Goal: Task Accomplishment & Management: Complete application form

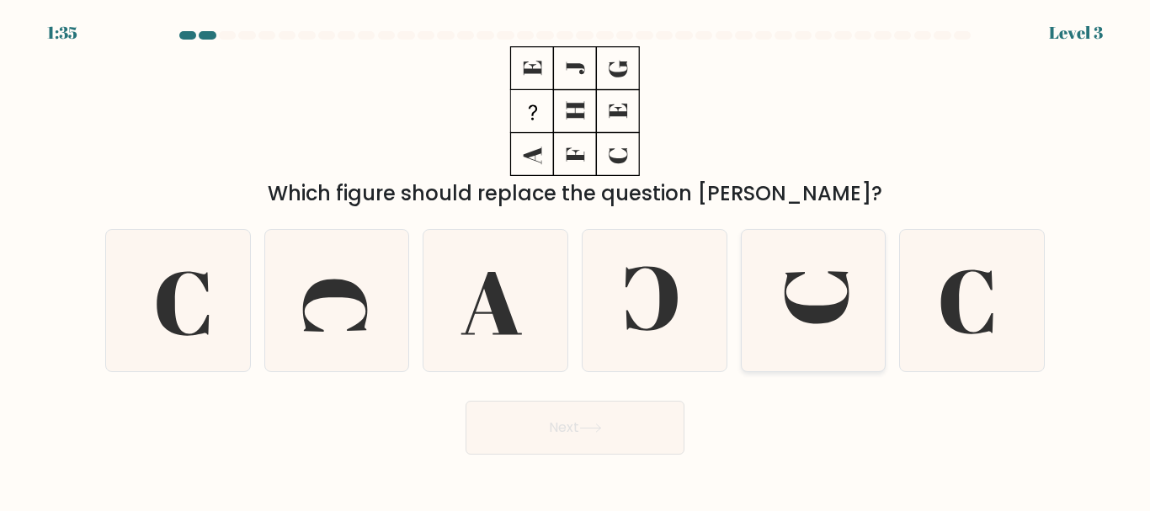
click at [826, 309] on icon at bounding box center [816, 297] width 64 height 52
click at [576, 260] on input "e." at bounding box center [575, 258] width 1 height 4
radio input "true"
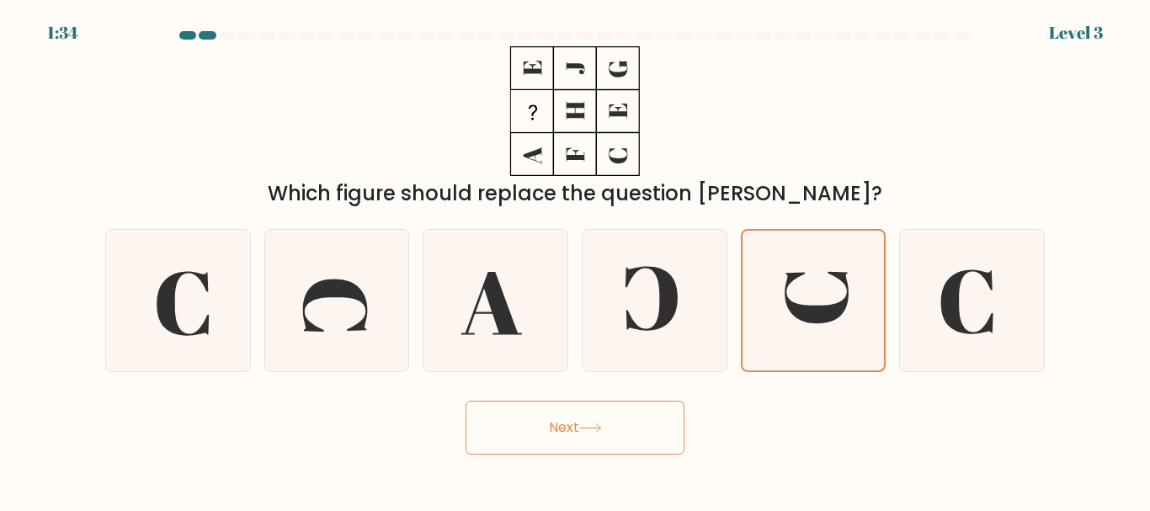
click at [645, 423] on button "Next" at bounding box center [574, 428] width 219 height 54
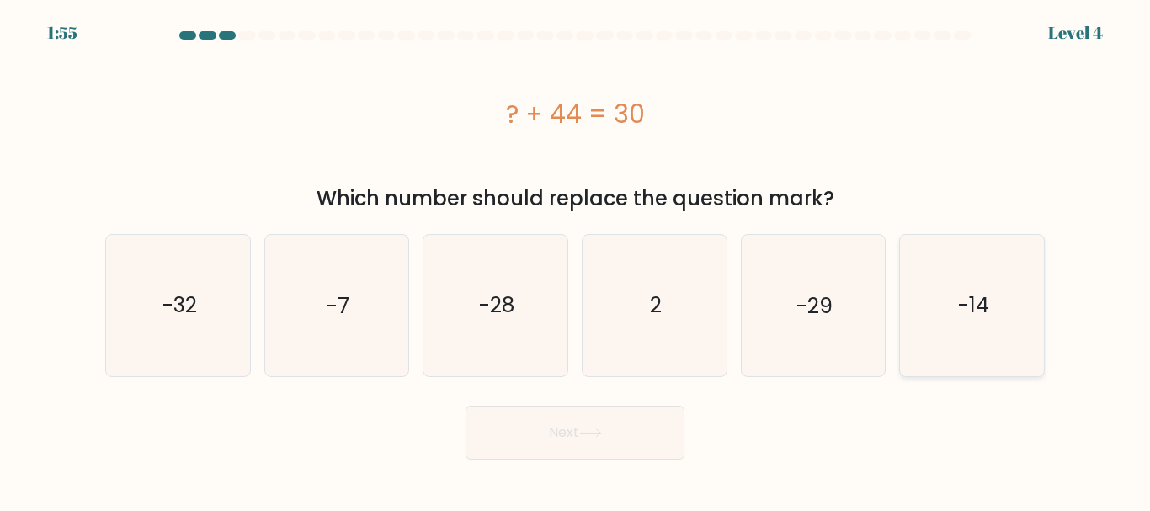
click at [981, 327] on icon "-14" at bounding box center [971, 305] width 141 height 141
click at [576, 260] on input "f. -14" at bounding box center [575, 258] width 1 height 4
radio input "true"
click at [554, 444] on button "Next" at bounding box center [574, 433] width 219 height 54
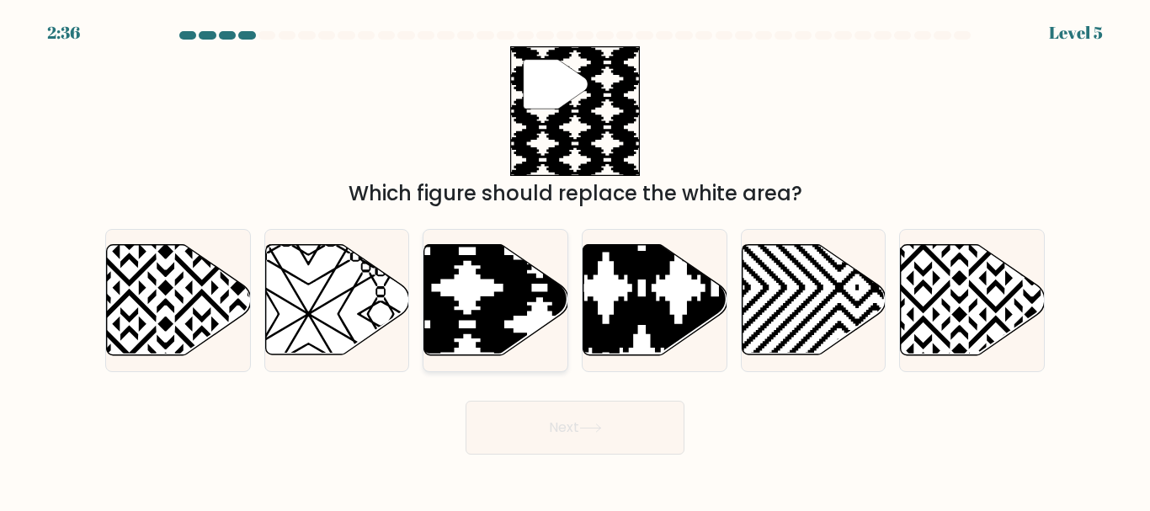
click at [483, 297] on icon at bounding box center [540, 360] width 290 height 290
click at [575, 260] on input "c." at bounding box center [575, 258] width 1 height 4
radio input "true"
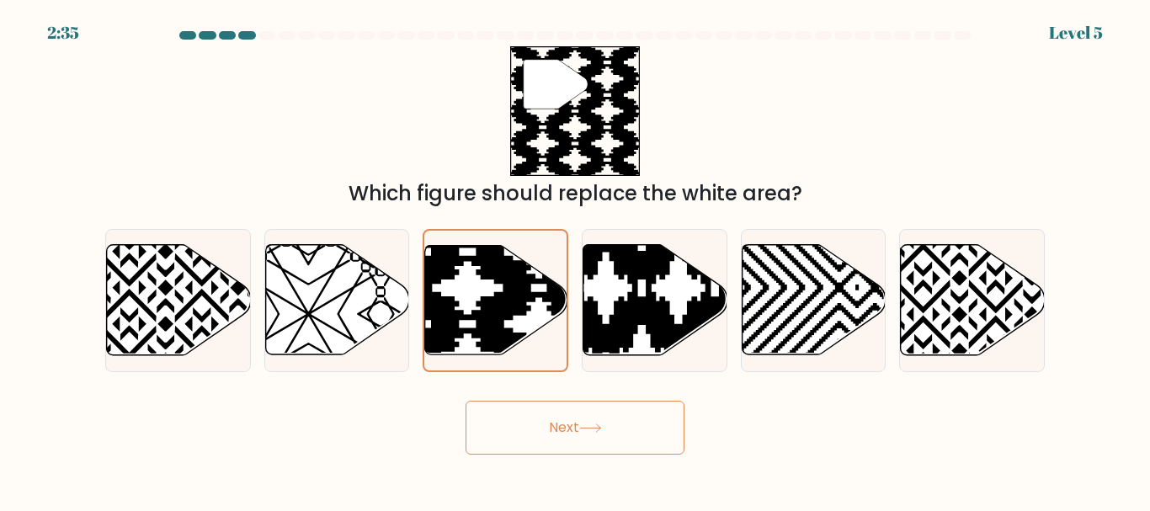
click at [575, 413] on button "Next" at bounding box center [574, 428] width 219 height 54
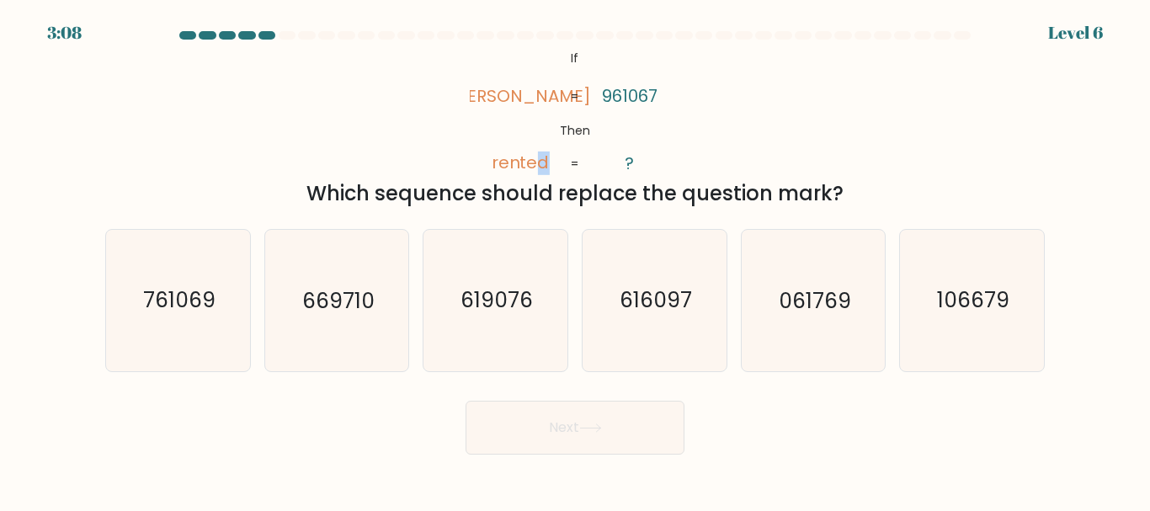
click at [544, 157] on tspan "rented" at bounding box center [520, 163] width 58 height 24
click at [207, 349] on icon "761069" at bounding box center [178, 300] width 141 height 141
click at [575, 260] on input "a. 761069" at bounding box center [575, 258] width 1 height 4
radio input "true"
click at [550, 442] on button "Next" at bounding box center [574, 428] width 219 height 54
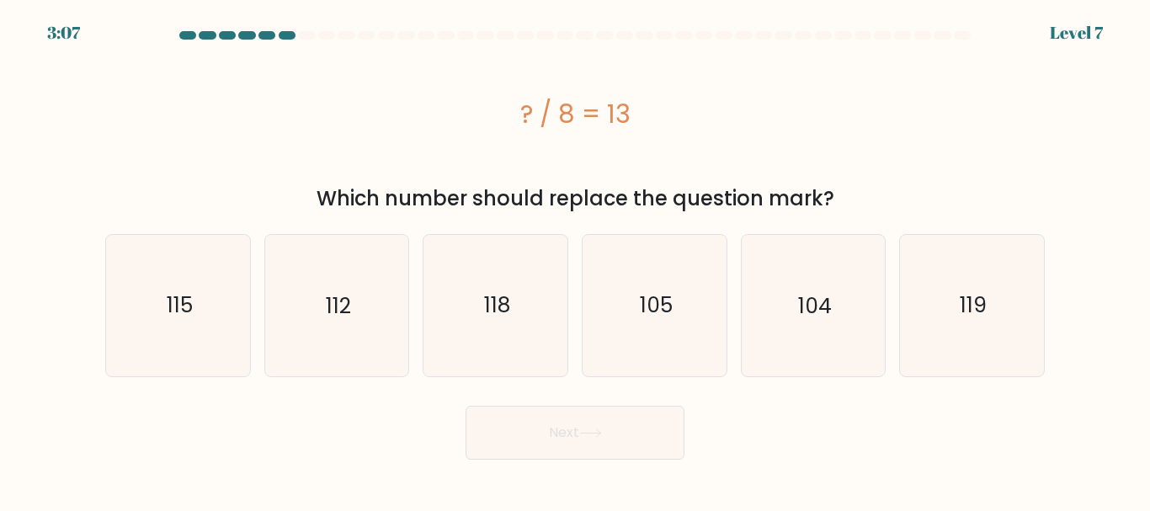
drag, startPoint x: 660, startPoint y: 118, endPoint x: 518, endPoint y: 109, distance: 142.5
click at [518, 109] on div "? / 8 = 13" at bounding box center [574, 114] width 939 height 38
copy div "? / 8 = 13"
click at [656, 375] on icon "105" at bounding box center [654, 305] width 141 height 141
click at [576, 260] on input "d. 105" at bounding box center [575, 258] width 1 height 4
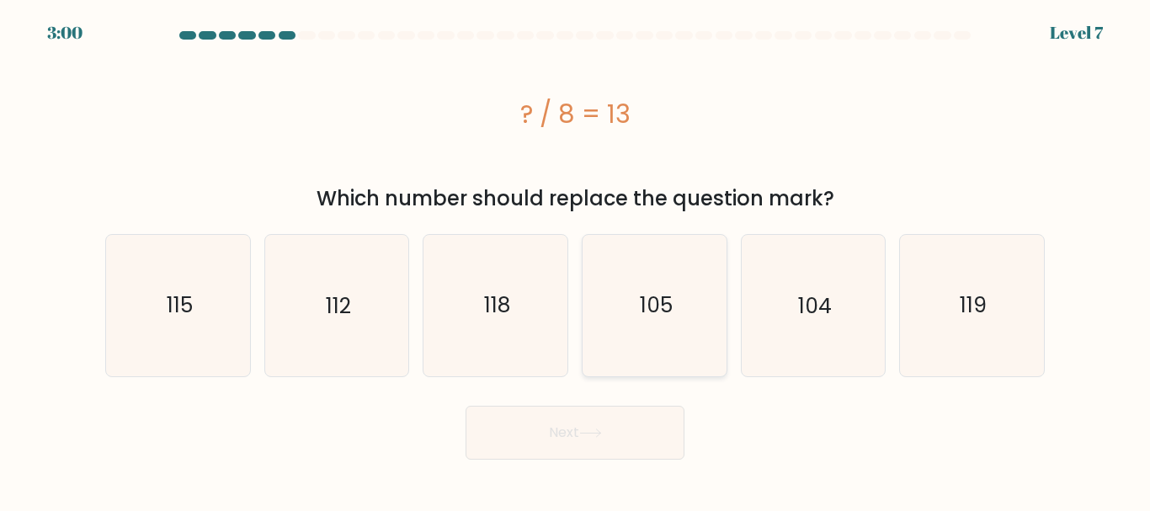
radio input "true"
click at [618, 426] on button "Next" at bounding box center [574, 433] width 219 height 54
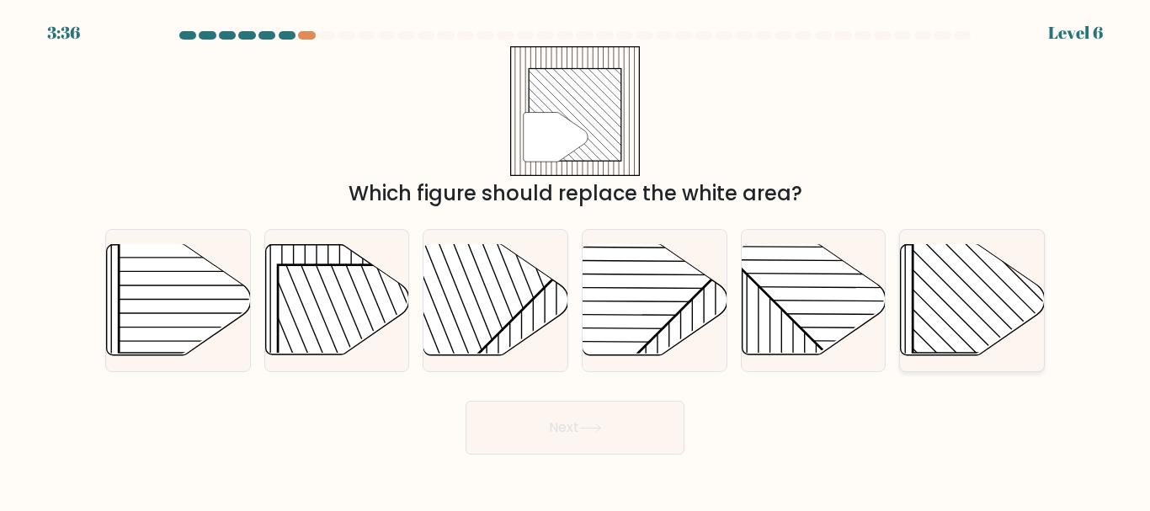
click at [938, 332] on rect at bounding box center [1015, 250] width 206 height 206
click at [576, 260] on input "f." at bounding box center [575, 258] width 1 height 4
radio input "true"
click at [539, 433] on button "Next" at bounding box center [574, 428] width 219 height 54
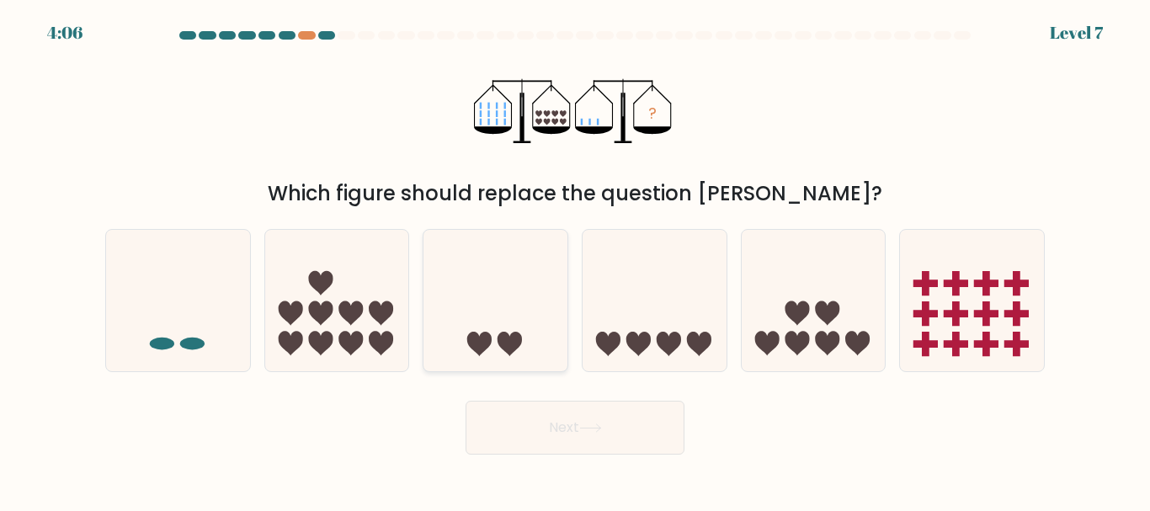
click at [453, 332] on icon at bounding box center [495, 300] width 144 height 119
click at [575, 260] on input "c." at bounding box center [575, 258] width 1 height 4
radio input "true"
click at [566, 425] on button "Next" at bounding box center [574, 428] width 219 height 54
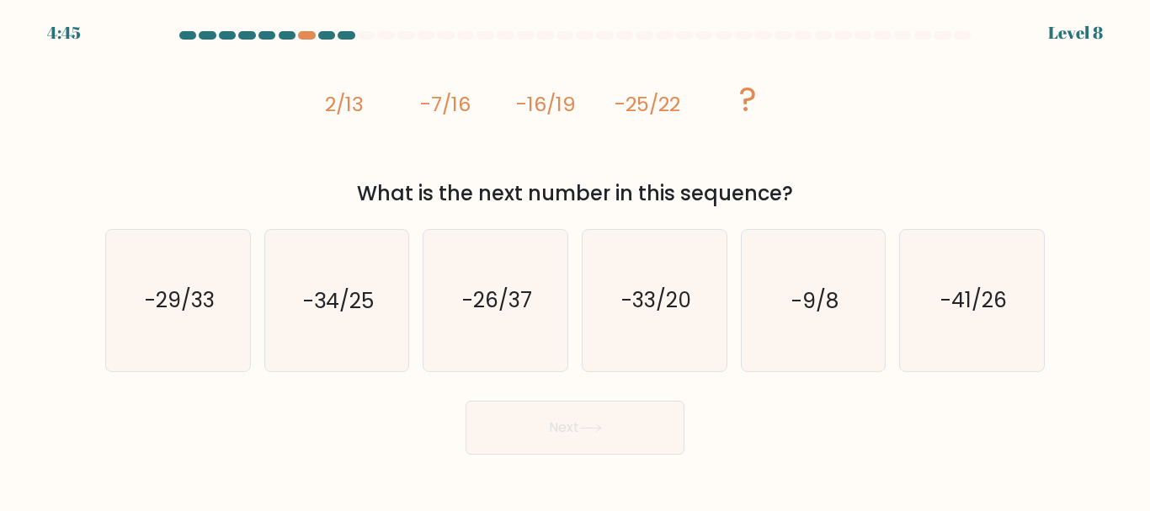
drag, startPoint x: 340, startPoint y: 93, endPoint x: 800, endPoint y: 191, distance: 470.8
click at [800, 191] on div "image/svg+xml 2/13 -7/16 -16/19 -25/22 ? What is the next number in this sequen…" at bounding box center [574, 127] width 959 height 162
copy div "2/13 -7/16 -16/19 -25/22 ? What is the next number in this sequence?"
click at [510, 140] on icon "image/svg+xml 2/13 -7/16 -16/19 -25/22 ?" at bounding box center [574, 111] width 505 height 130
click at [380, 309] on icon "-34/25" at bounding box center [336, 300] width 141 height 141
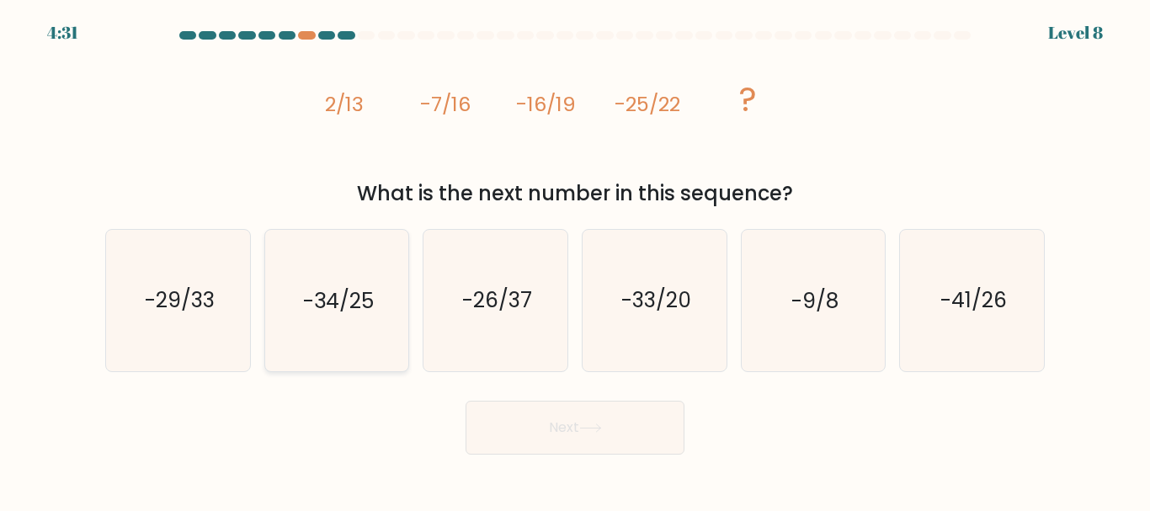
click at [575, 260] on input "b. -34/25" at bounding box center [575, 258] width 1 height 4
radio input "true"
click at [598, 448] on button "Next" at bounding box center [574, 428] width 219 height 54
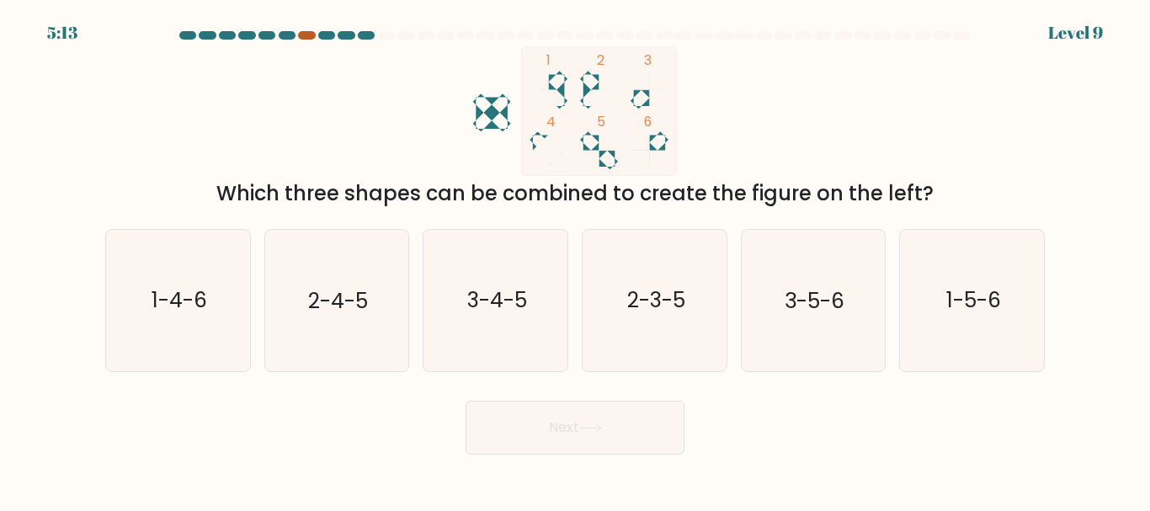
click at [308, 39] on div at bounding box center [306, 35] width 17 height 8
click at [809, 322] on icon "3-5-6" at bounding box center [812, 300] width 141 height 141
click at [576, 260] on input "e. 3-5-6" at bounding box center [575, 258] width 1 height 4
radio input "true"
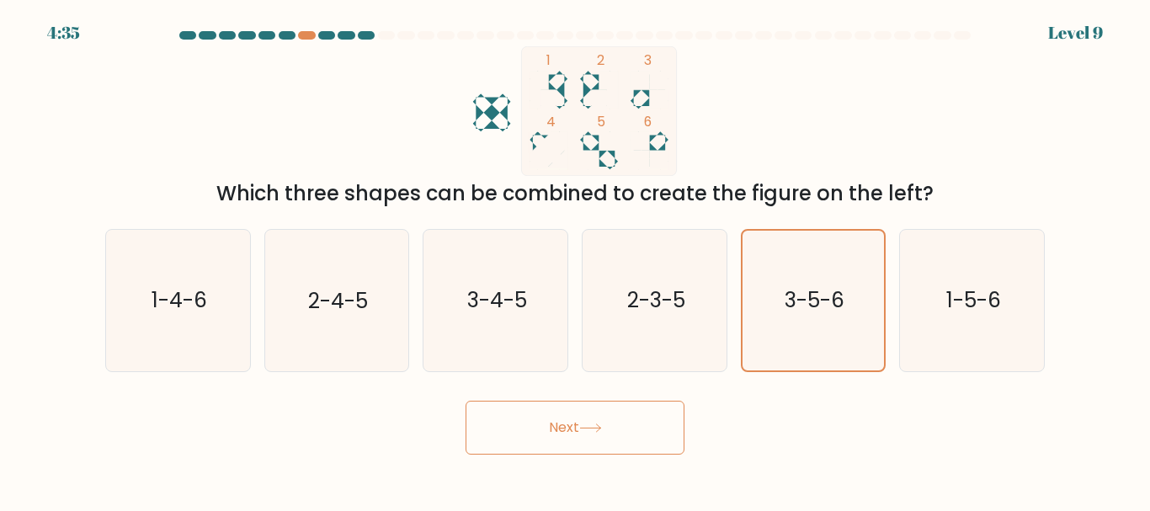
click at [636, 446] on button "Next" at bounding box center [574, 428] width 219 height 54
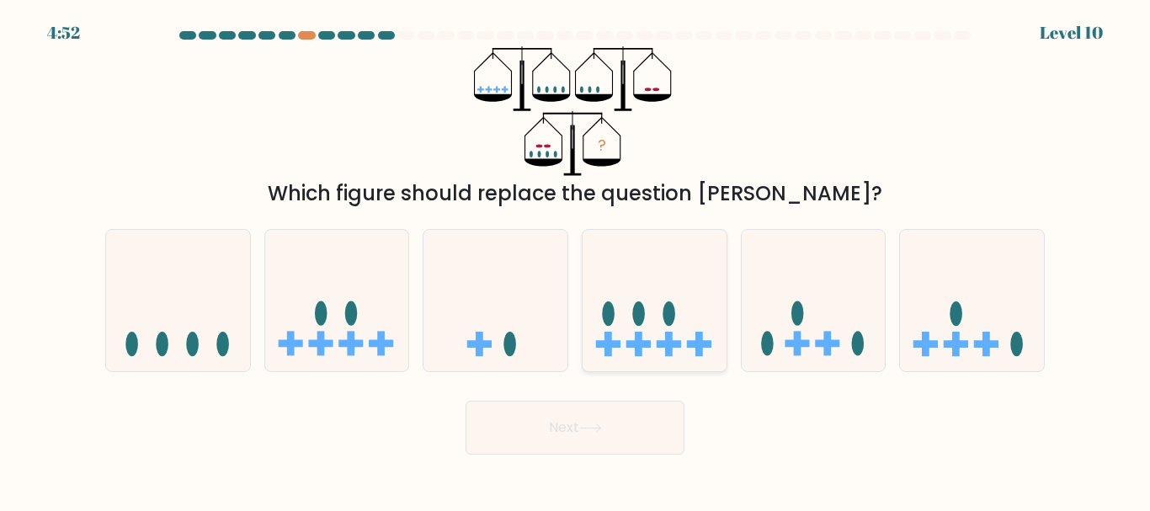
click at [630, 352] on icon at bounding box center [654, 300] width 144 height 119
click at [576, 260] on input "d." at bounding box center [575, 258] width 1 height 4
radio input "true"
click at [603, 435] on button "Next" at bounding box center [574, 428] width 219 height 54
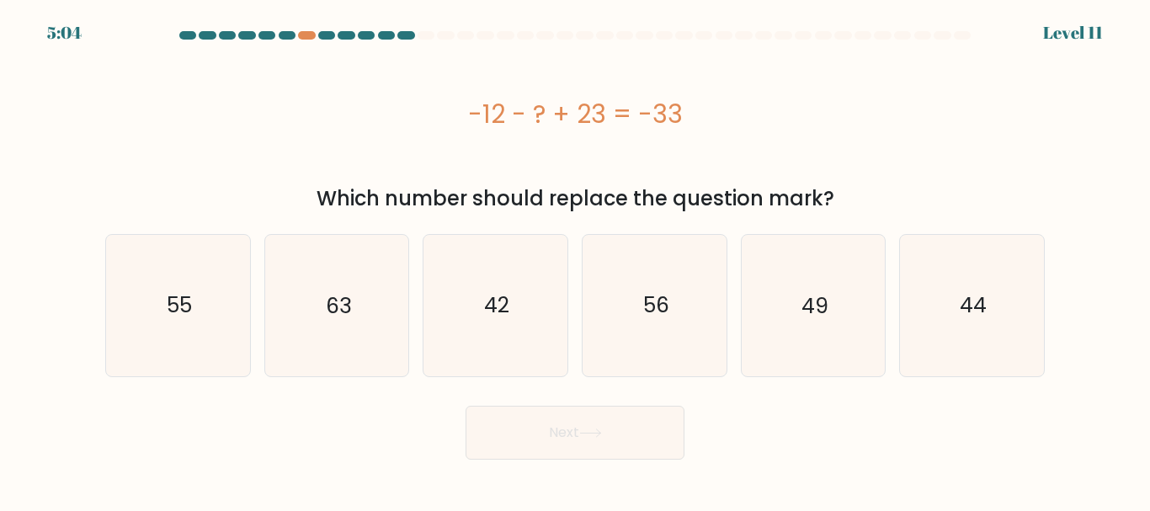
drag, startPoint x: 814, startPoint y: 210, endPoint x: 464, endPoint y: 133, distance: 358.6
click at [464, 133] on div "-12 - ? + 23 = -33 Which number should replace the question mark?" at bounding box center [574, 129] width 959 height 167
copy div "-12 - ? + 23 = -33 Which number should replace the question mark?"
click at [978, 343] on icon "44" at bounding box center [971, 305] width 141 height 141
click at [576, 260] on input "f. 44" at bounding box center [575, 258] width 1 height 4
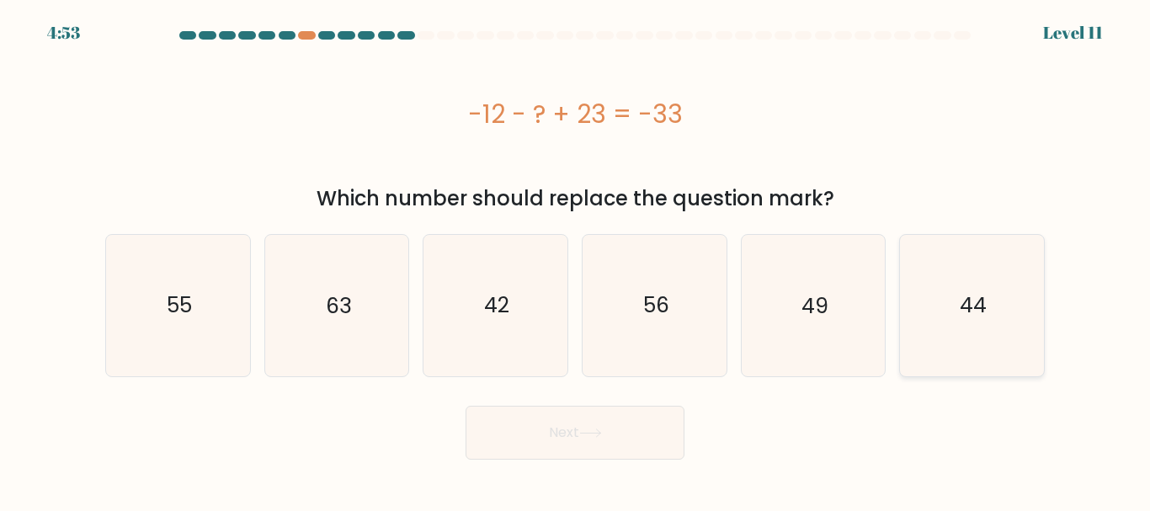
radio input "true"
click at [574, 450] on button "Next" at bounding box center [574, 433] width 219 height 54
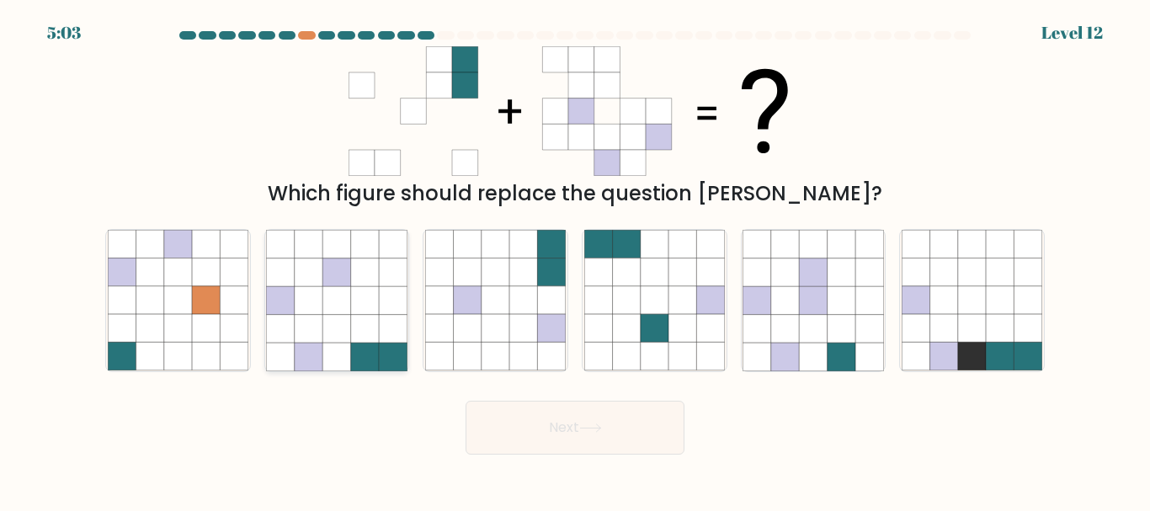
click at [352, 315] on icon at bounding box center [365, 329] width 28 height 28
click at [575, 260] on input "b." at bounding box center [575, 258] width 1 height 4
radio input "true"
click at [524, 428] on button "Next" at bounding box center [574, 428] width 219 height 54
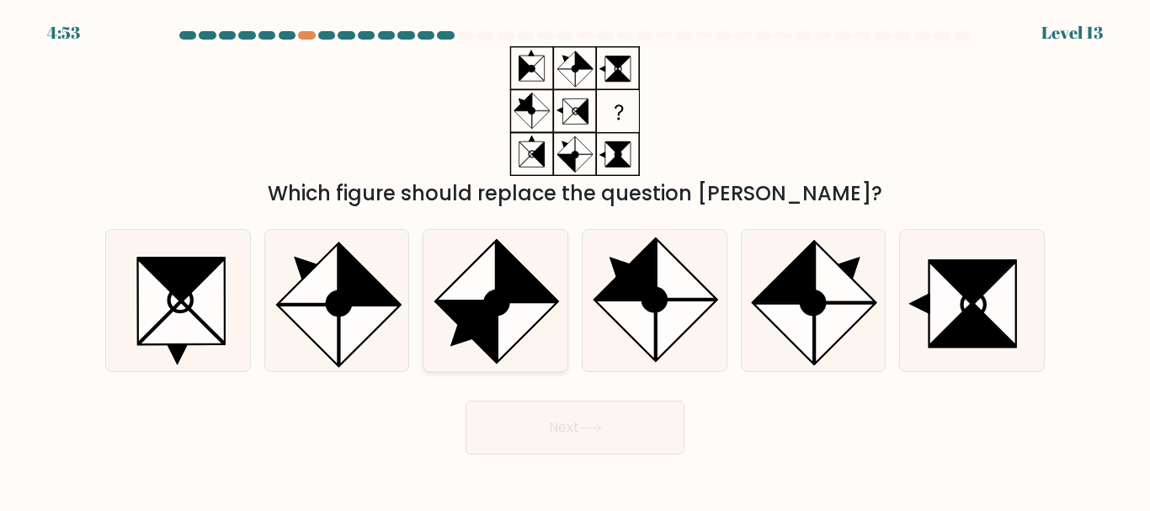
click at [516, 346] on icon at bounding box center [495, 300] width 141 height 141
click at [575, 260] on input "c." at bounding box center [575, 258] width 1 height 4
radio input "true"
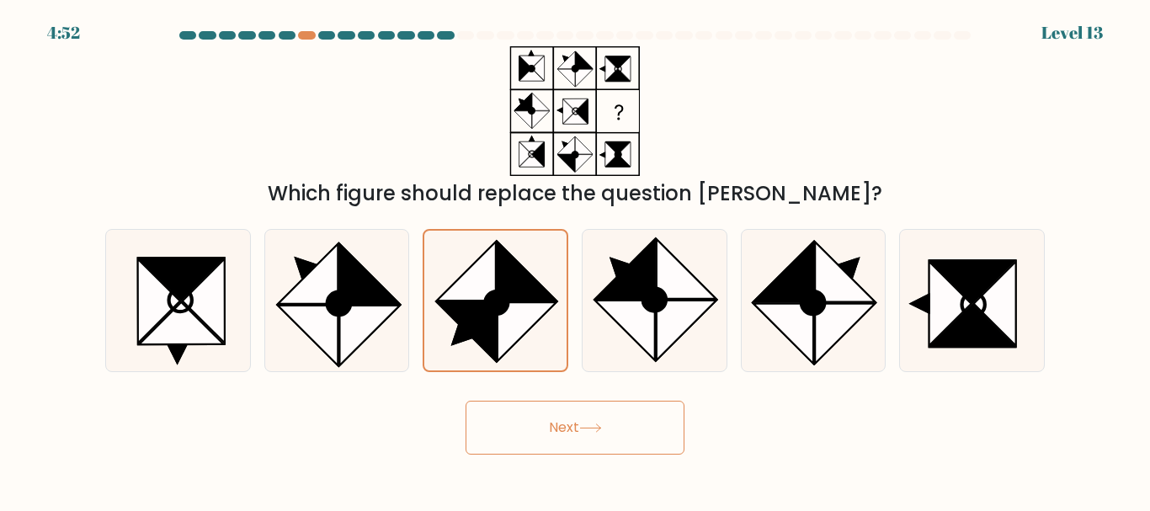
click at [661, 425] on button "Next" at bounding box center [574, 428] width 219 height 54
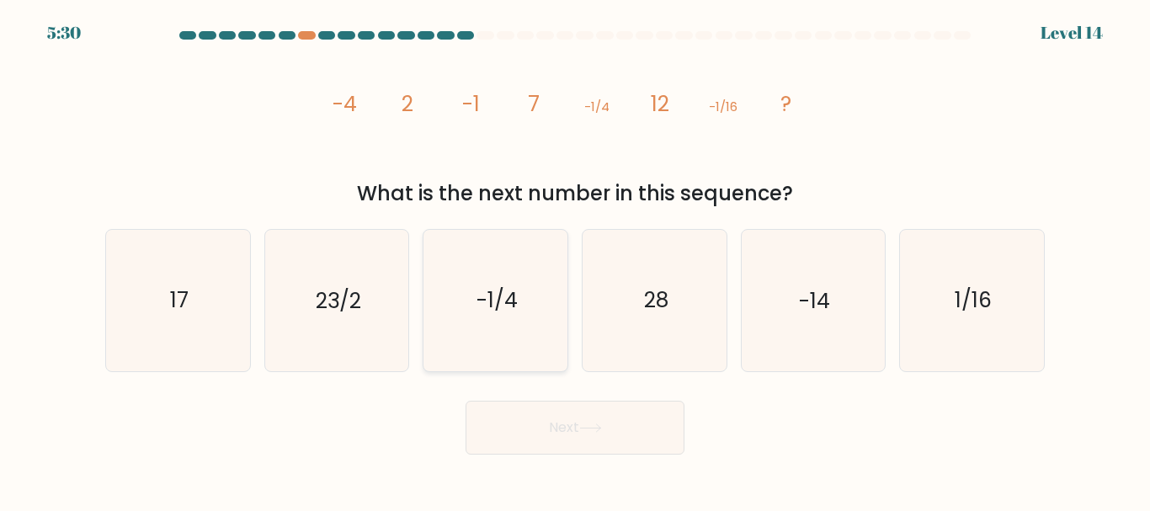
click at [481, 299] on text "-1/4" at bounding box center [496, 300] width 41 height 29
click at [575, 260] on input "c. -1/4" at bounding box center [575, 258] width 1 height 4
radio input "true"
click at [326, 325] on icon "23/2" at bounding box center [336, 300] width 141 height 141
click at [575, 260] on input "b. 23/2" at bounding box center [575, 258] width 1 height 4
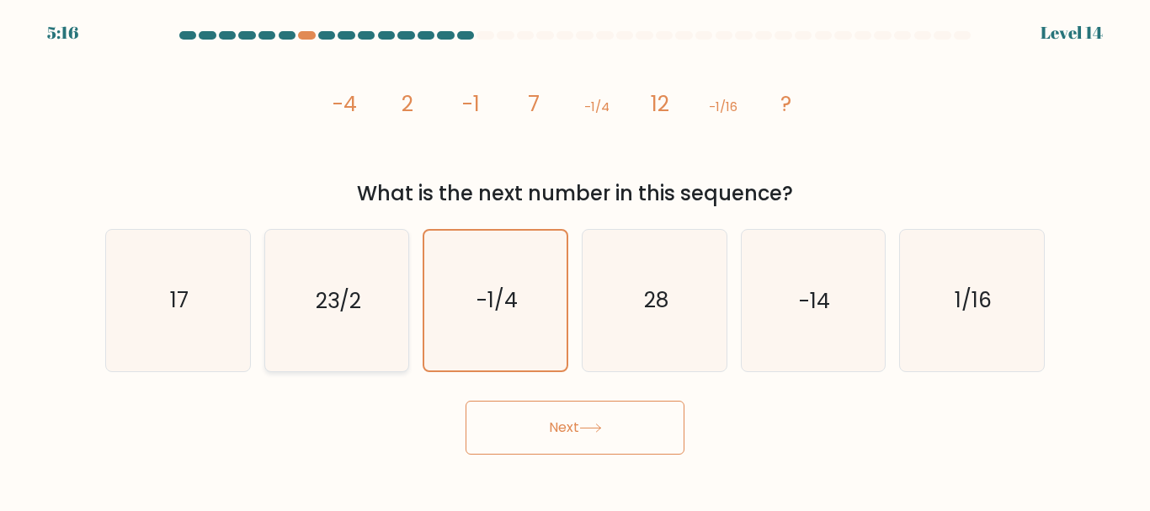
radio input "true"
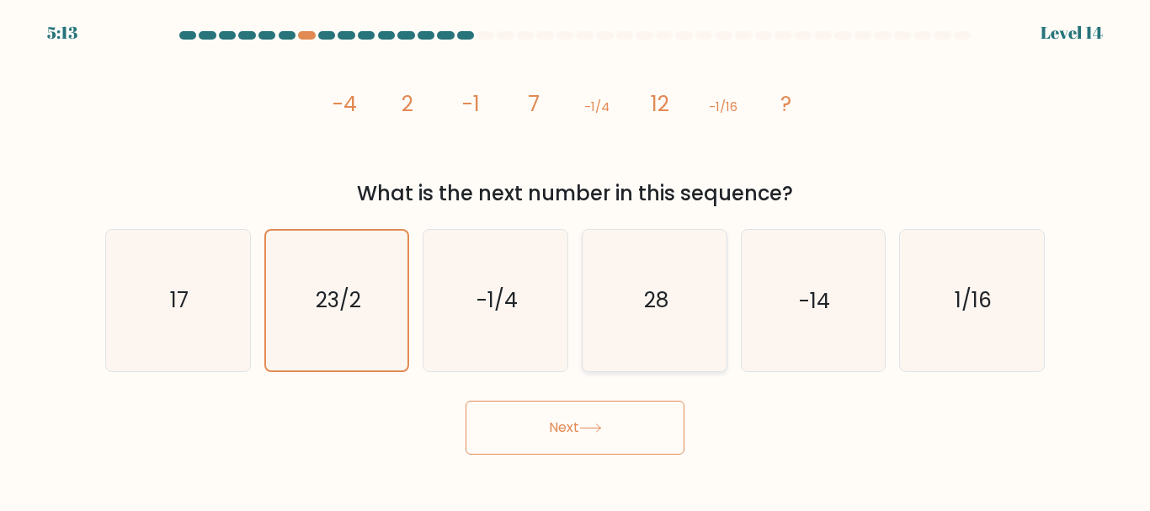
click at [630, 344] on icon "28" at bounding box center [654, 300] width 141 height 141
click at [576, 260] on input "d. 28" at bounding box center [575, 258] width 1 height 4
radio input "true"
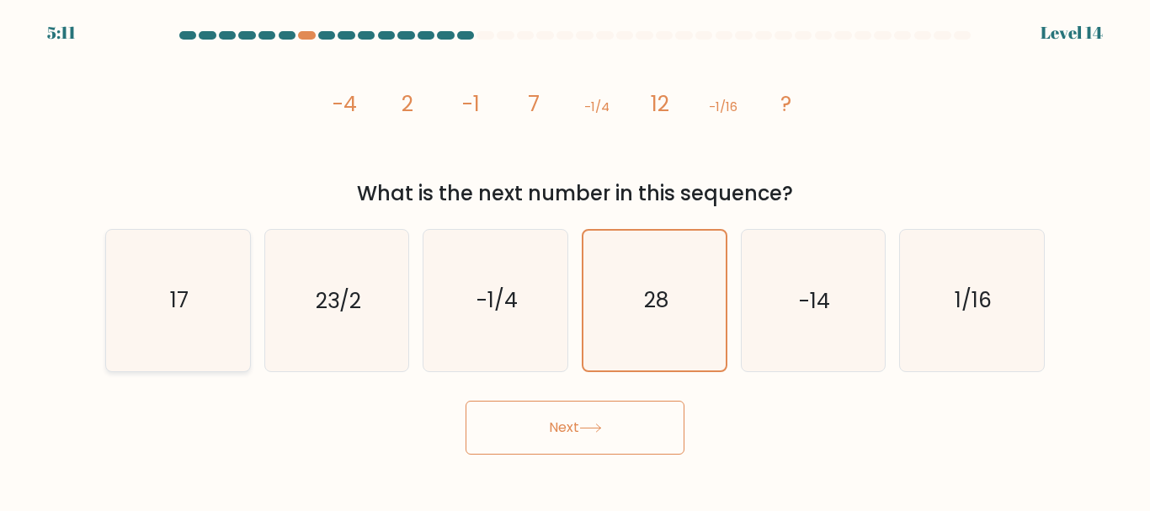
click at [184, 301] on text "17" at bounding box center [179, 300] width 19 height 29
click at [575, 260] on input "a. 17" at bounding box center [575, 258] width 1 height 4
radio input "true"
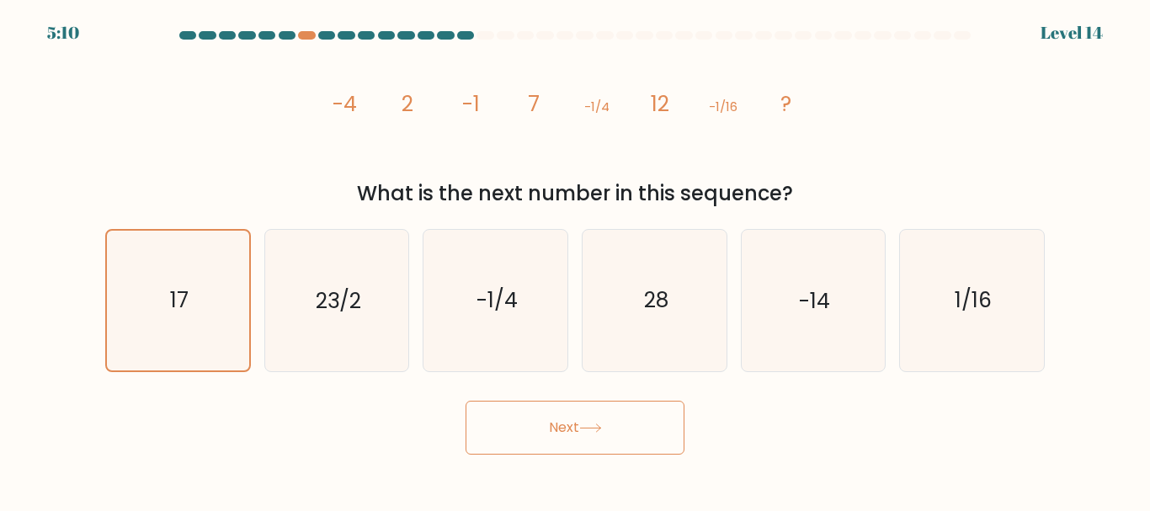
click at [556, 438] on button "Next" at bounding box center [574, 428] width 219 height 54
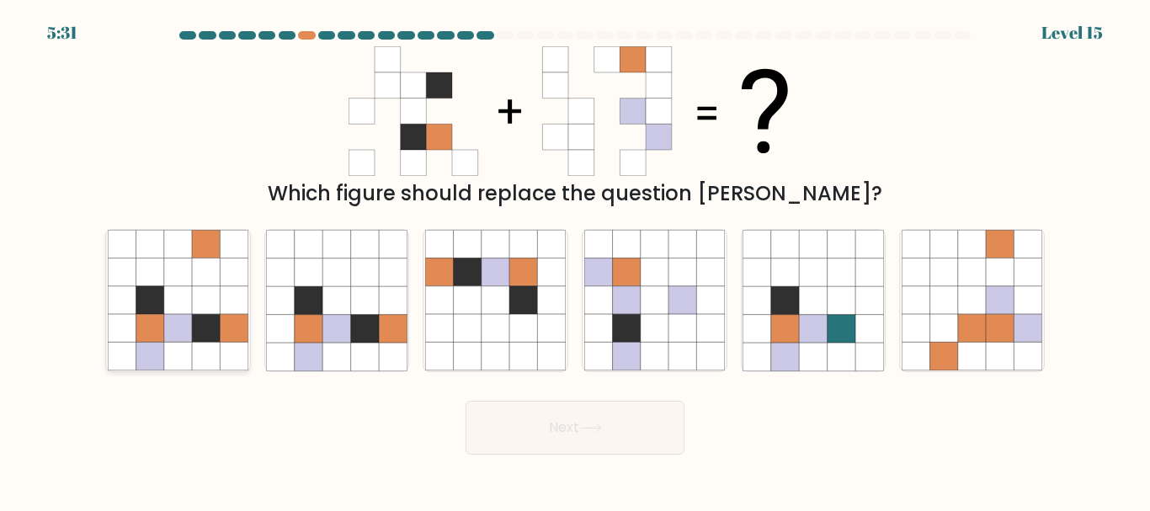
click at [204, 269] on icon at bounding box center [206, 272] width 28 height 28
click at [575, 260] on input "a." at bounding box center [575, 258] width 1 height 4
radio input "true"
click at [630, 427] on button "Next" at bounding box center [574, 428] width 219 height 54
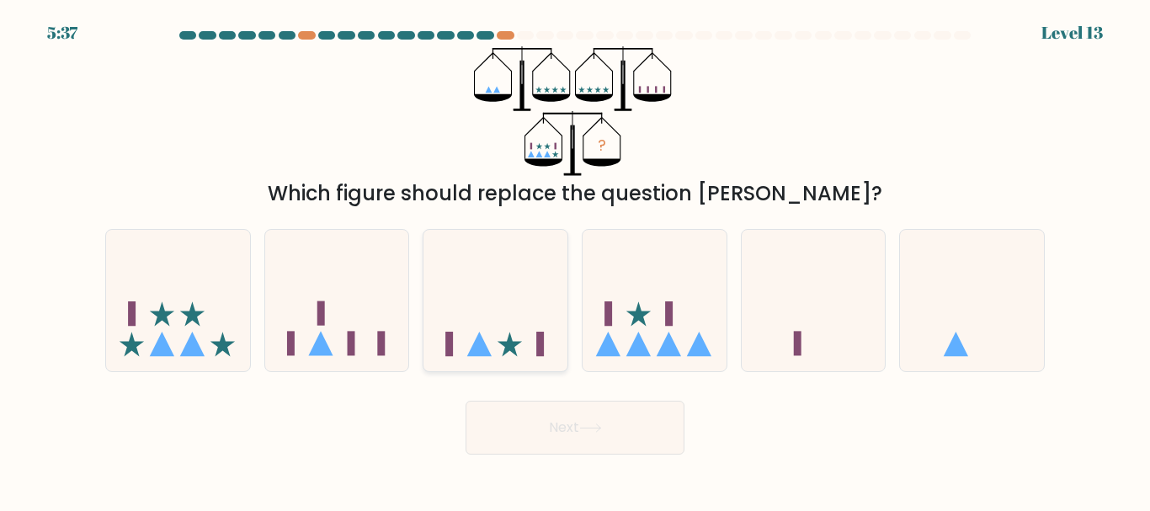
click at [532, 260] on icon at bounding box center [495, 300] width 144 height 119
click at [575, 260] on input "c." at bounding box center [575, 258] width 1 height 4
radio input "true"
click at [624, 459] on body "5:36 Level 13" at bounding box center [575, 255] width 1150 height 511
click at [622, 438] on button "Next" at bounding box center [574, 428] width 219 height 54
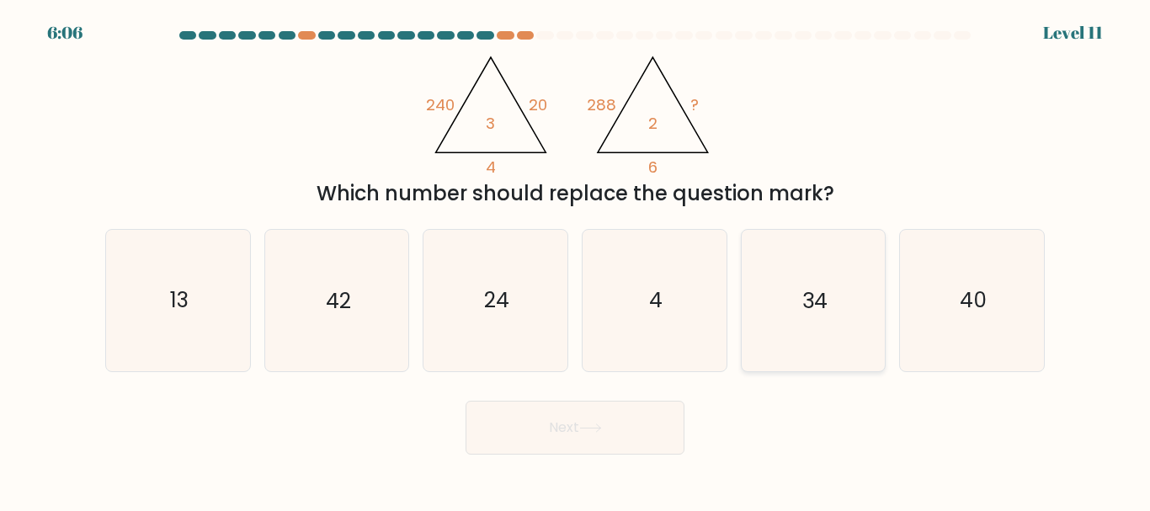
click at [753, 347] on icon "34" at bounding box center [812, 300] width 141 height 141
click at [576, 260] on input "e. 34" at bounding box center [575, 258] width 1 height 4
radio input "true"
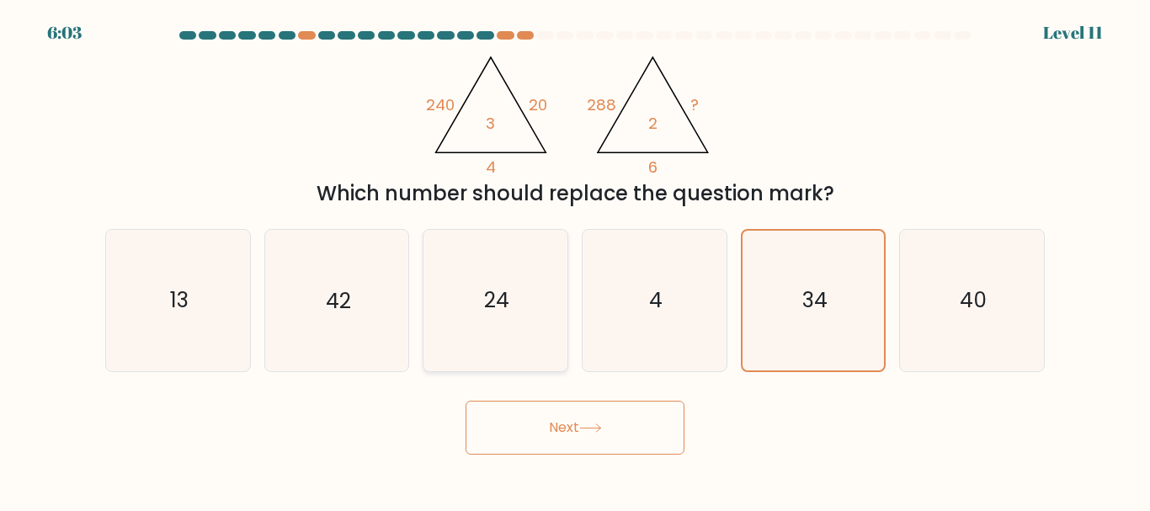
click at [535, 334] on icon "24" at bounding box center [495, 300] width 141 height 141
click at [575, 260] on input "c. 24" at bounding box center [575, 258] width 1 height 4
radio input "true"
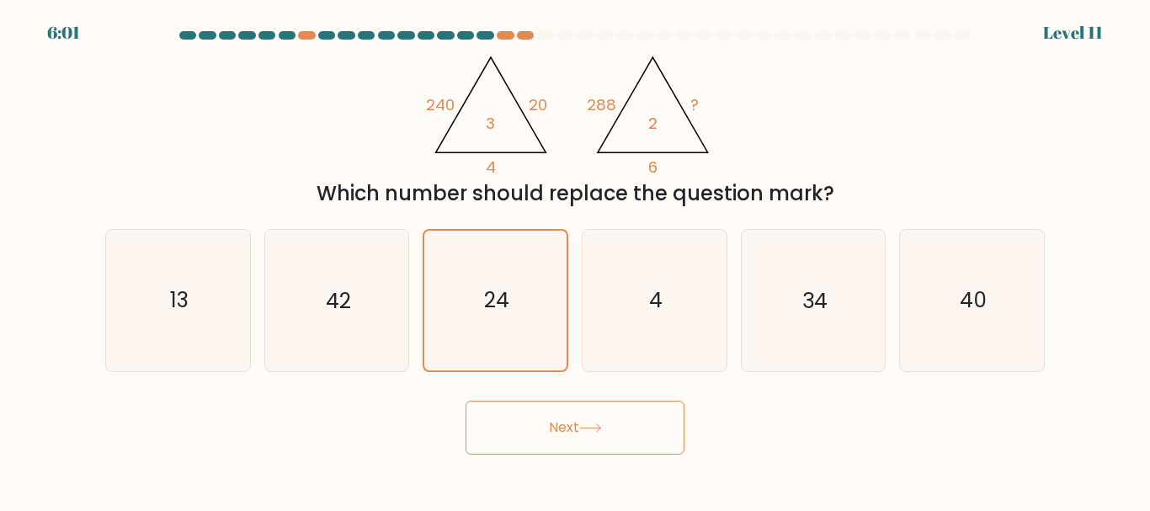
click at [571, 431] on button "Next" at bounding box center [574, 428] width 219 height 54
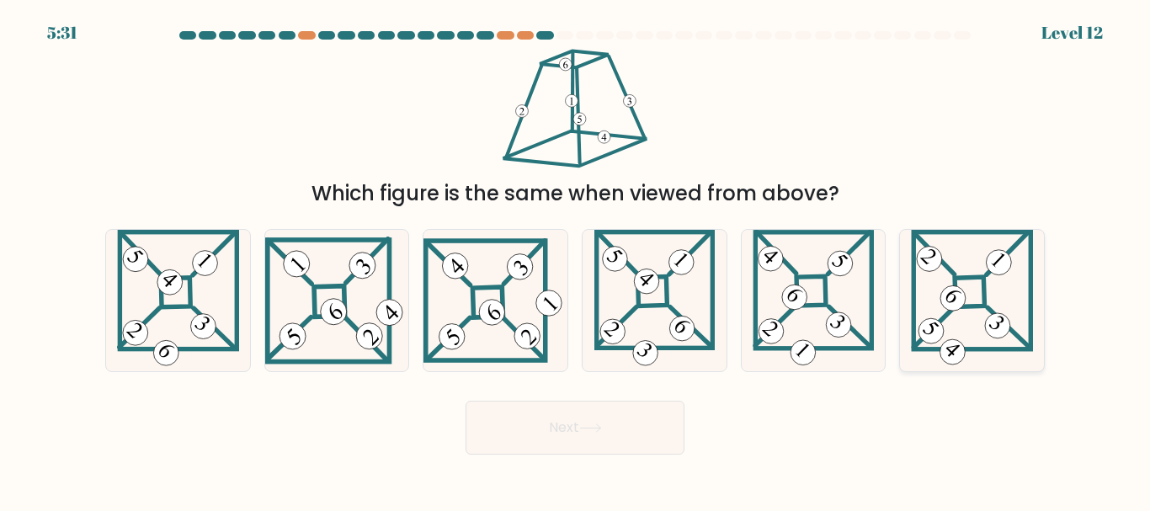
click at [946, 269] on icon at bounding box center [972, 300] width 123 height 141
click at [576, 260] on input "f." at bounding box center [575, 258] width 1 height 4
radio input "true"
click at [573, 429] on button "Next" at bounding box center [574, 428] width 219 height 54
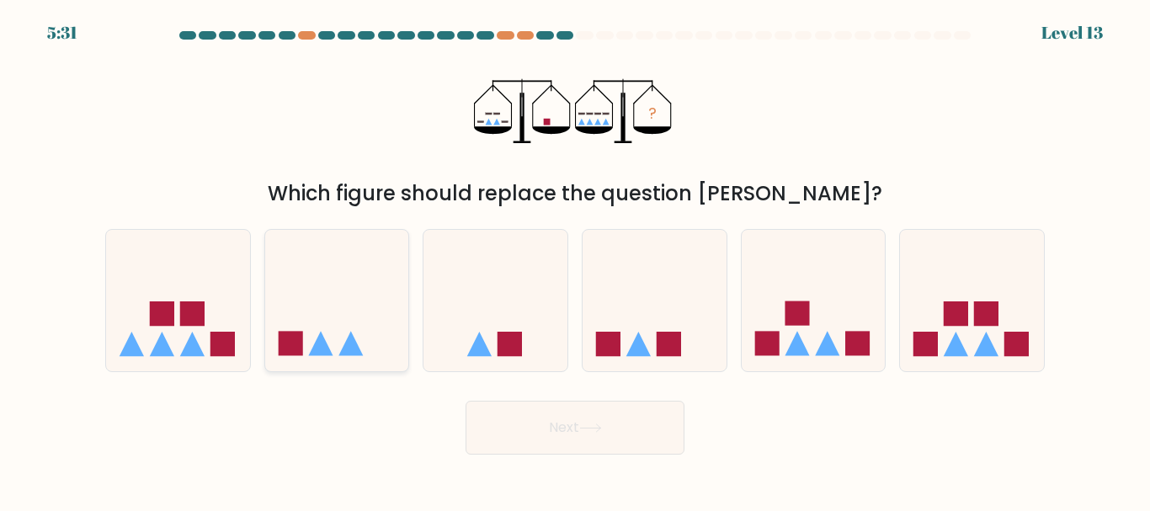
click at [364, 295] on icon at bounding box center [337, 300] width 144 height 119
click at [575, 260] on input "b." at bounding box center [575, 258] width 1 height 4
radio input "true"
click at [615, 439] on button "Next" at bounding box center [574, 428] width 219 height 54
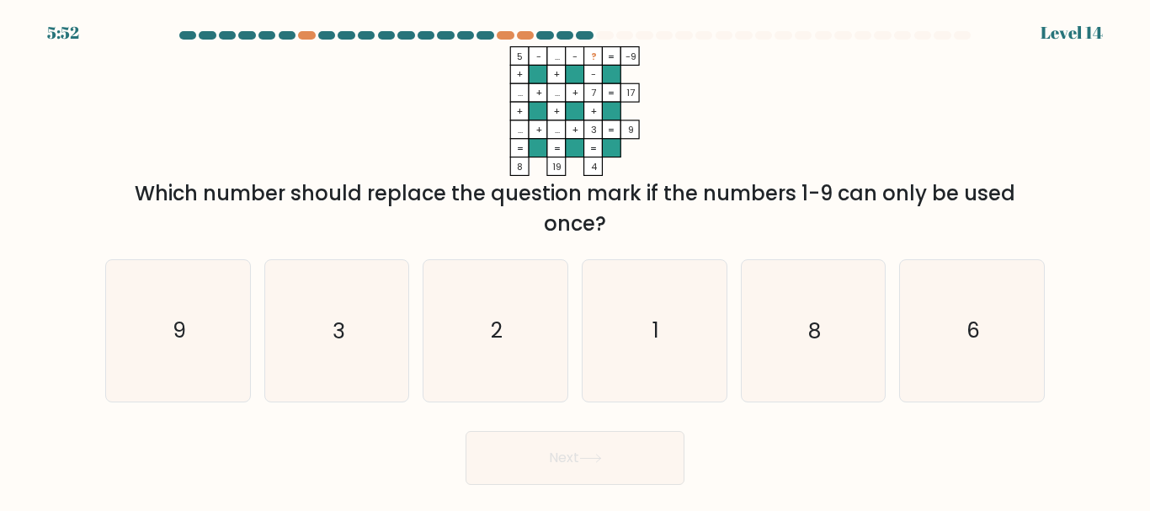
click at [707, 199] on div "Which number should replace the question mark if the numbers 1-9 can only be us…" at bounding box center [574, 208] width 919 height 61
click at [656, 334] on text "1" at bounding box center [655, 330] width 7 height 29
click at [576, 260] on input "d. 1" at bounding box center [575, 258] width 1 height 4
radio input "true"
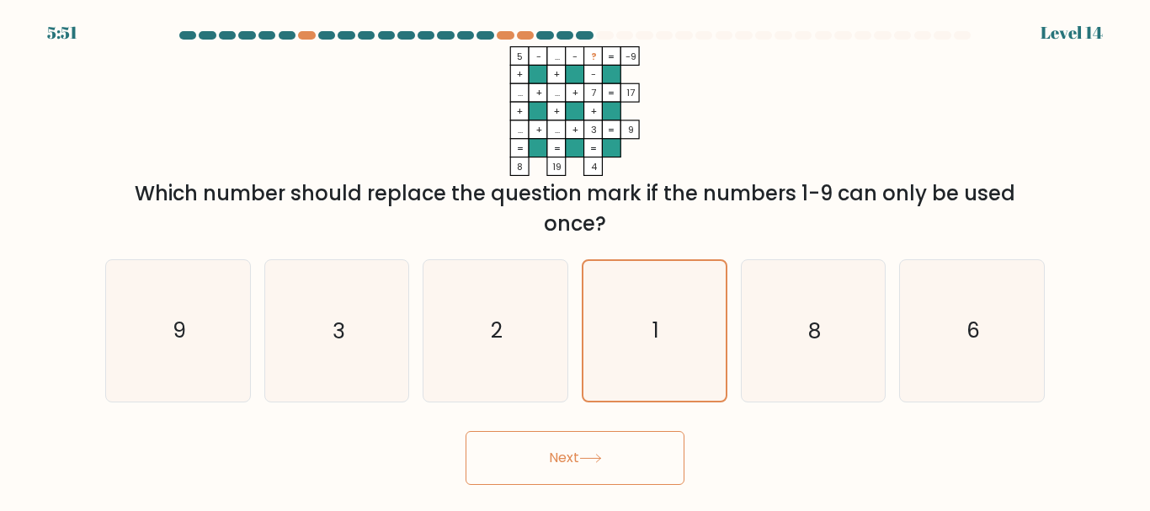
click at [620, 457] on button "Next" at bounding box center [574, 458] width 219 height 54
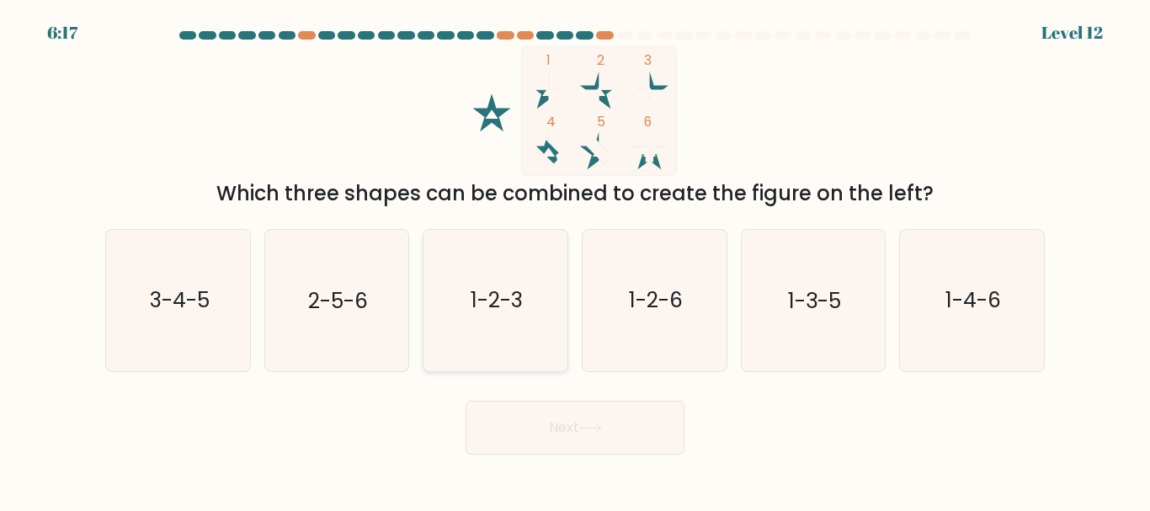
click at [518, 318] on icon "1-2-3" at bounding box center [495, 300] width 141 height 141
click at [575, 260] on input "c. 1-2-3" at bounding box center [575, 258] width 1 height 4
radio input "true"
click at [606, 440] on button "Next" at bounding box center [574, 428] width 219 height 54
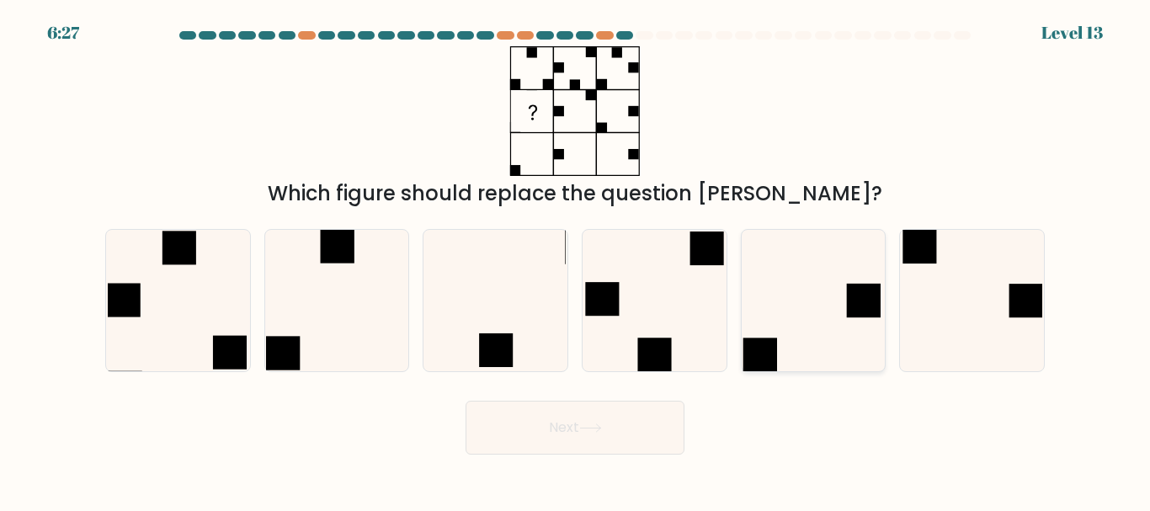
click at [797, 329] on icon at bounding box center [812, 300] width 141 height 141
click at [576, 260] on input "e." at bounding box center [575, 258] width 1 height 4
radio input "true"
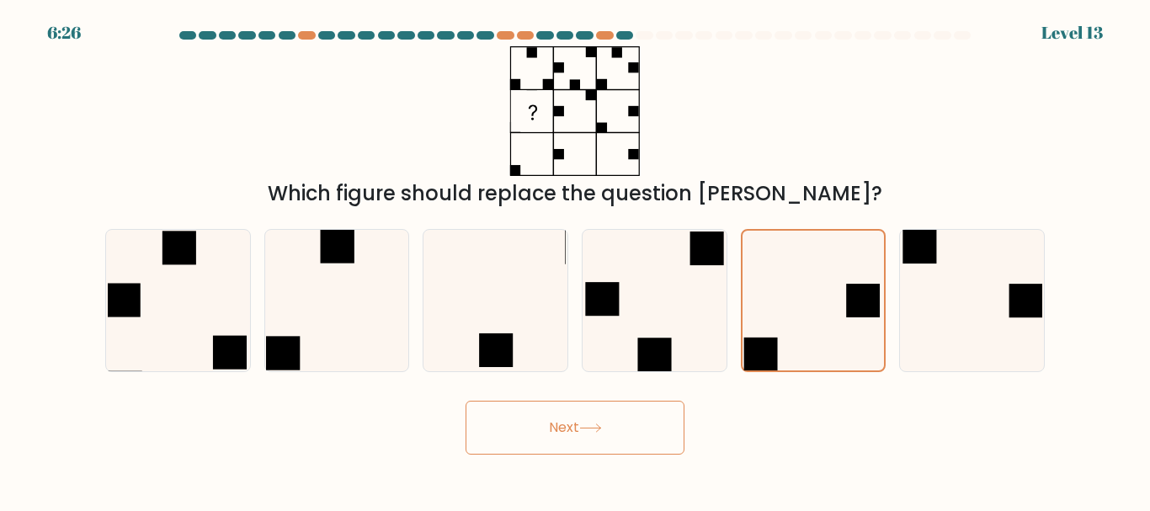
click at [602, 454] on button "Next" at bounding box center [574, 428] width 219 height 54
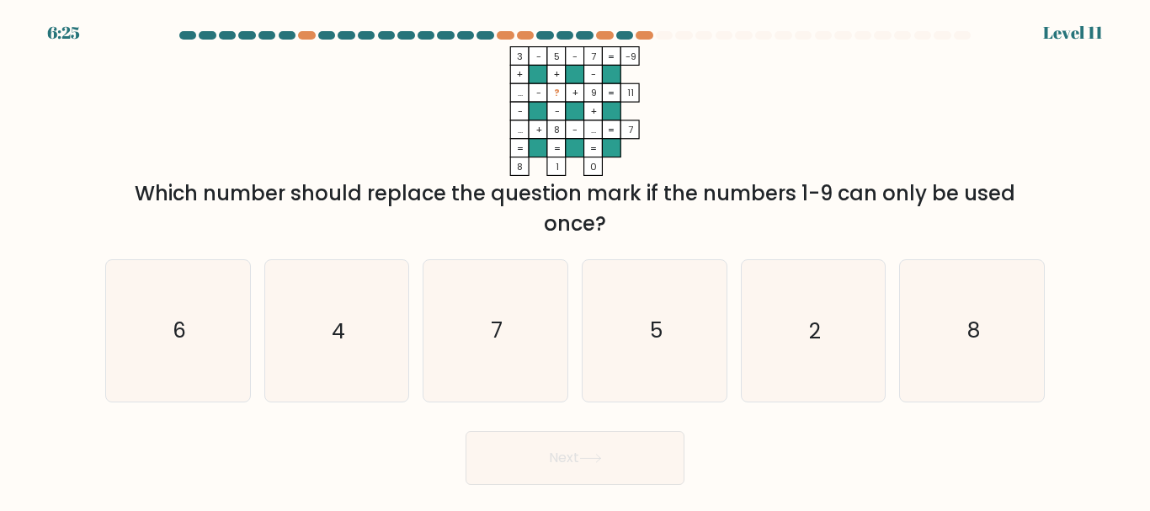
click at [603, 440] on button "Next" at bounding box center [574, 458] width 219 height 54
drag, startPoint x: 354, startPoint y: 193, endPoint x: 772, endPoint y: 221, distance: 418.4
click at [769, 220] on div "Which number should replace the question mark if the numbers 1-9 can only be us…" at bounding box center [574, 208] width 919 height 61
click at [773, 221] on div "Which number should replace the question mark if the numbers 1-9 can only be us…" at bounding box center [574, 208] width 919 height 61
click at [823, 388] on icon "2" at bounding box center [812, 330] width 141 height 141
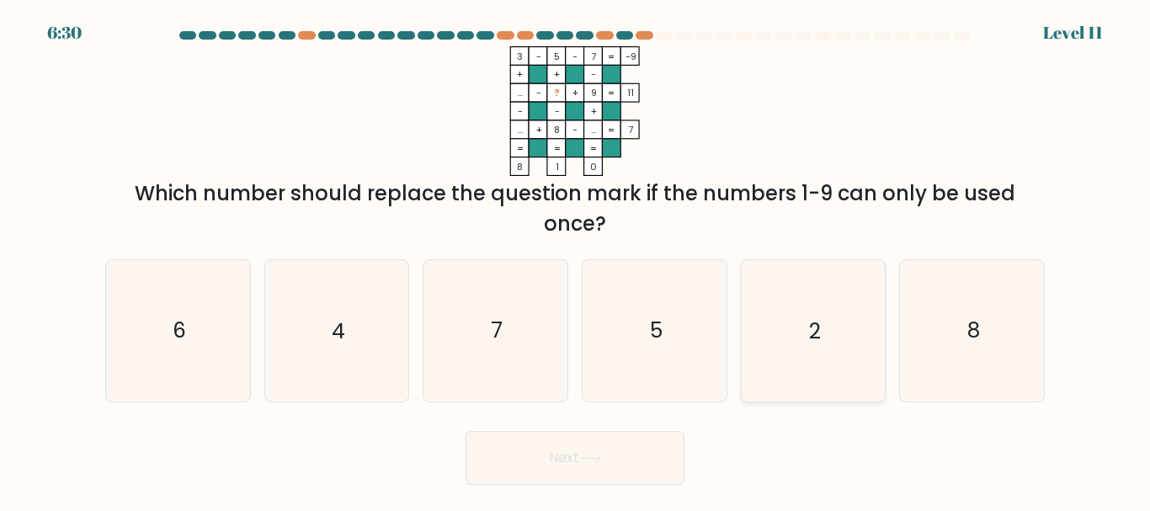
click at [576, 260] on input "e. 2" at bounding box center [575, 258] width 1 height 4
radio input "true"
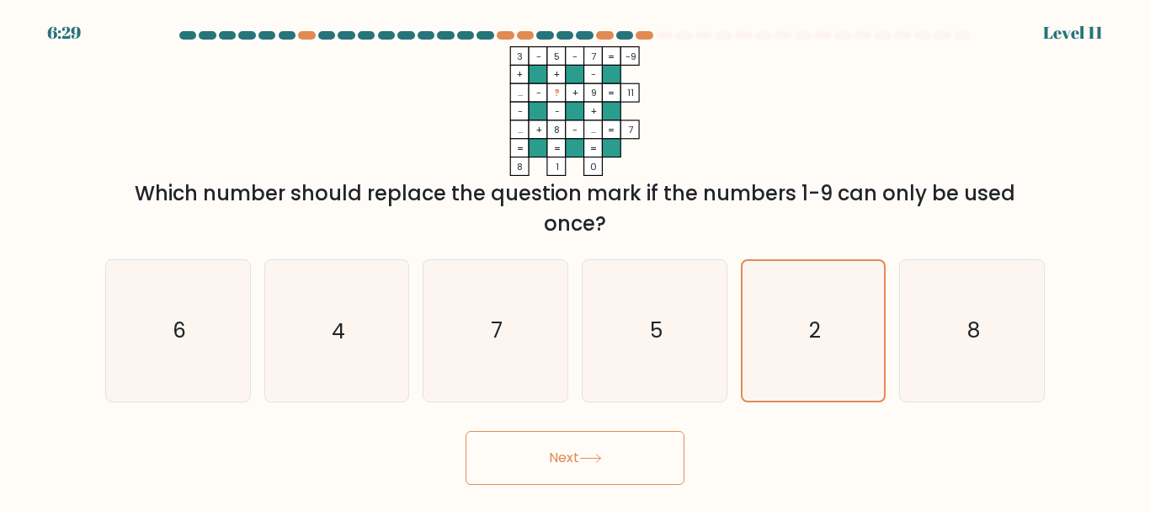
click at [648, 443] on button "Next" at bounding box center [574, 458] width 219 height 54
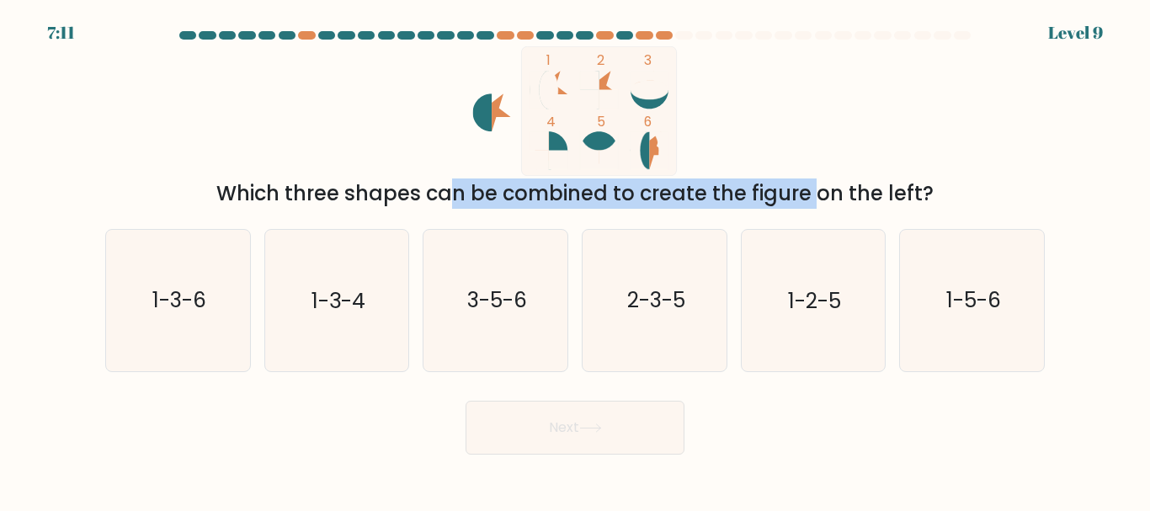
drag, startPoint x: 391, startPoint y: 197, endPoint x: 682, endPoint y: 185, distance: 290.6
click at [682, 185] on div "Which three shapes can be combined to create the figure on the left?" at bounding box center [574, 193] width 919 height 30
click at [682, 186] on div "Which three shapes can be combined to create the figure on the left?" at bounding box center [574, 193] width 919 height 30
click at [608, 205] on div "Which three shapes can be combined to create the figure on the left?" at bounding box center [574, 193] width 919 height 30
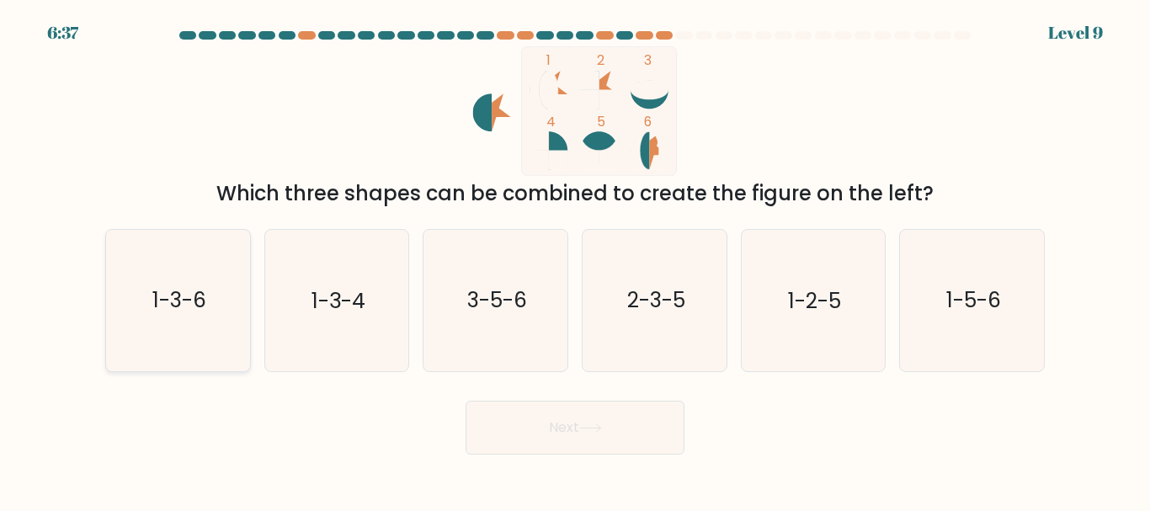
click at [180, 285] on icon "1-3-6" at bounding box center [178, 300] width 141 height 141
click at [575, 260] on input "a. 1-3-6" at bounding box center [575, 258] width 1 height 4
radio input "true"
click at [620, 419] on button "Next" at bounding box center [574, 428] width 219 height 54
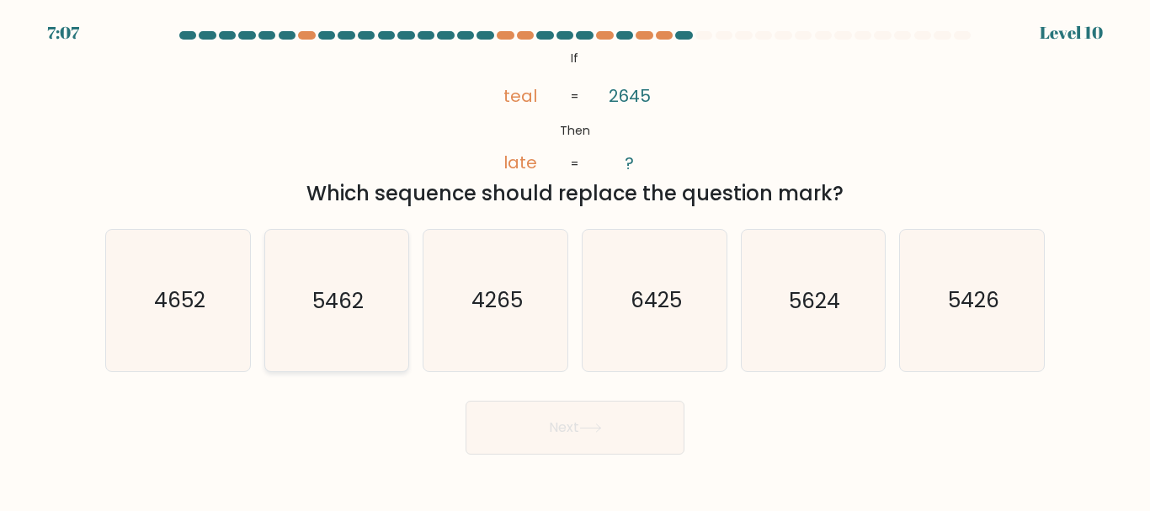
click at [333, 311] on text "5462" at bounding box center [337, 300] width 51 height 29
click at [575, 260] on input "b. 5462" at bounding box center [575, 258] width 1 height 4
radio input "true"
click at [618, 100] on tspan "2645" at bounding box center [629, 96] width 42 height 24
click at [826, 335] on icon "5624" at bounding box center [812, 300] width 141 height 141
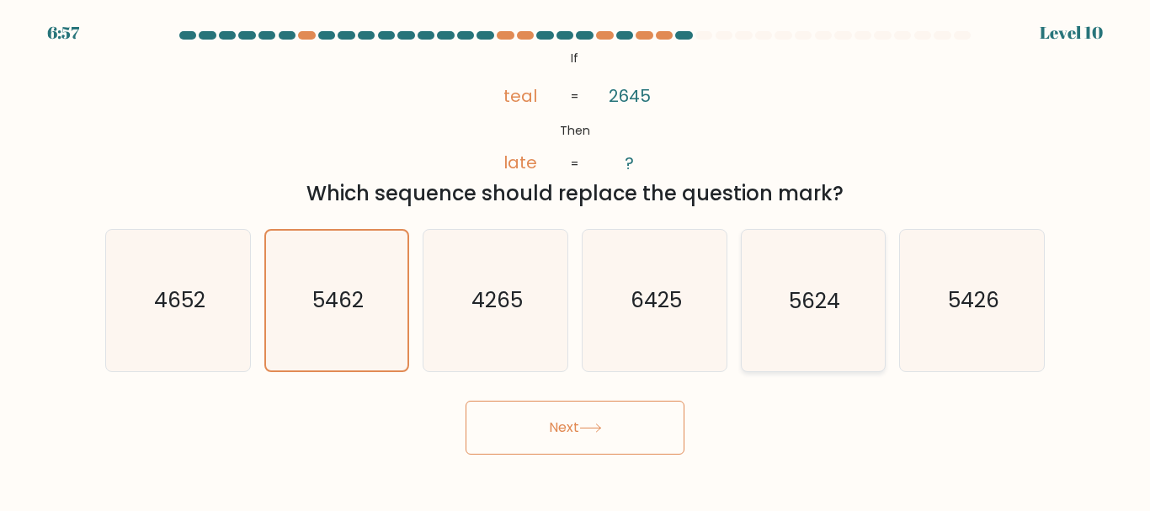
click at [576, 260] on input "e. 5624" at bounding box center [575, 258] width 1 height 4
radio input "true"
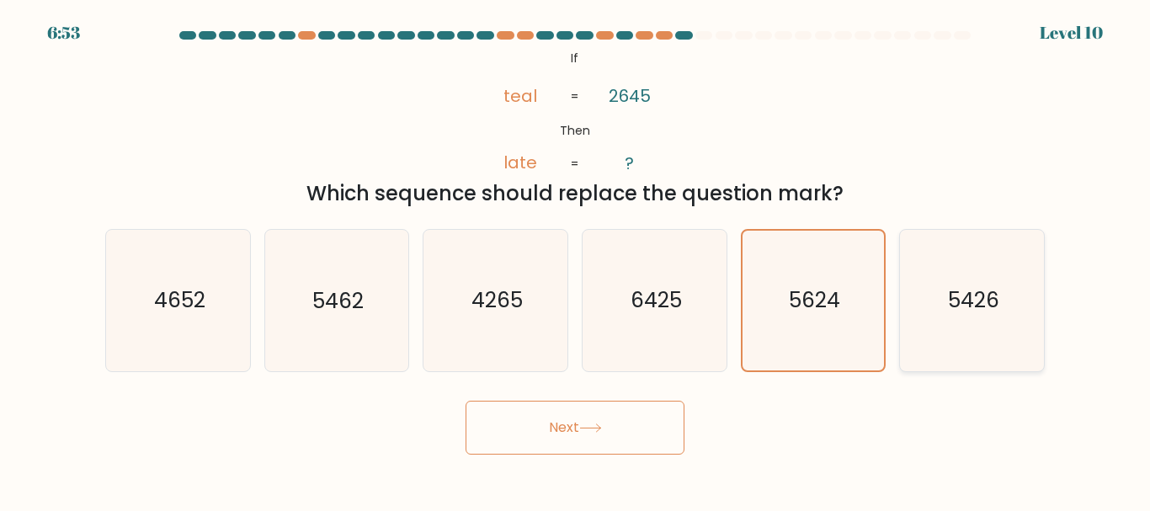
click at [988, 316] on icon "5426" at bounding box center [971, 300] width 141 height 141
click at [576, 260] on input "f. 5426" at bounding box center [575, 258] width 1 height 4
radio input "true"
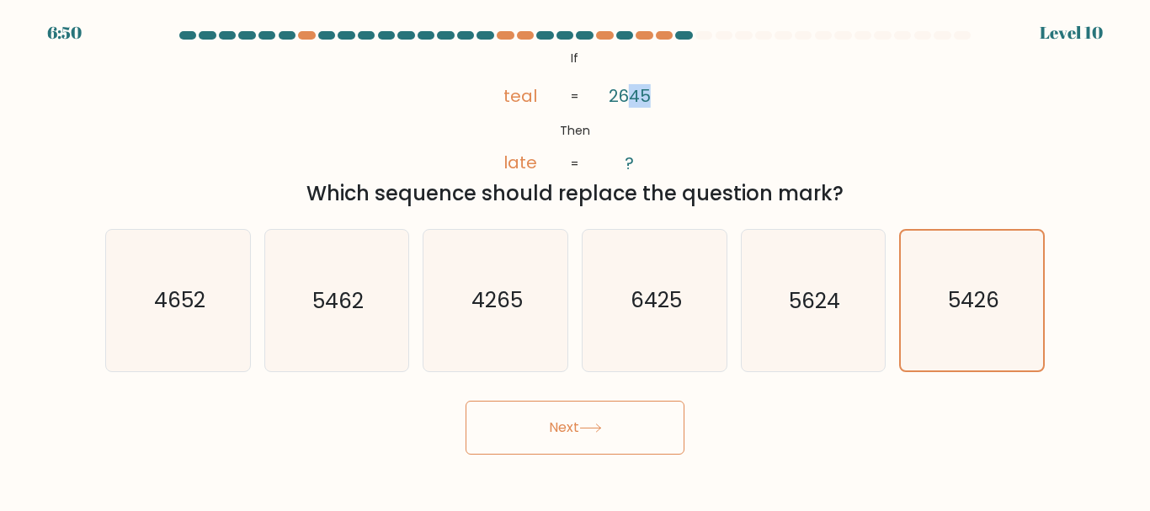
drag, startPoint x: 644, startPoint y: 98, endPoint x: 629, endPoint y: 97, distance: 15.2
click at [629, 97] on icon "@import url('[URL][DOMAIN_NAME]); If Then teal late 2645 ? = =" at bounding box center [575, 111] width 210 height 130
click at [662, 93] on icon "@import url('[URL][DOMAIN_NAME]); If Then teal late 2645 ? = =" at bounding box center [575, 111] width 210 height 130
click at [539, 90] on icon "@import url('[URL][DOMAIN_NAME]); If Then teal late 2645 ? = =" at bounding box center [575, 111] width 210 height 130
drag, startPoint x: 656, startPoint y: 93, endPoint x: 643, endPoint y: 95, distance: 13.6
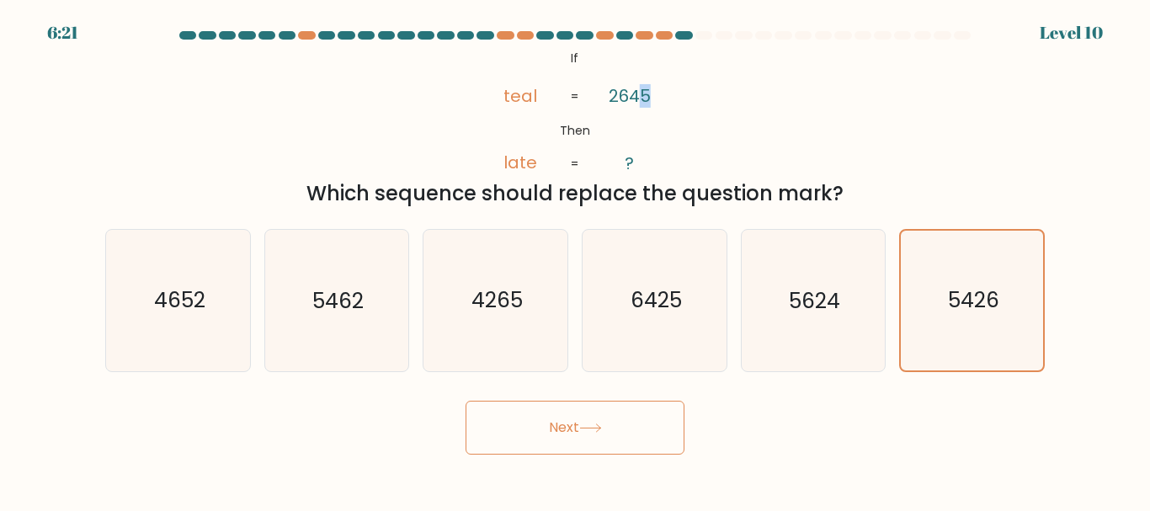
click at [643, 95] on icon "@import url('[URL][DOMAIN_NAME]); If Then teal late 2645 ? = =" at bounding box center [575, 111] width 210 height 130
click at [643, 95] on tspan "2645" at bounding box center [629, 96] width 42 height 24
click at [643, 106] on icon "@import url('[URL][DOMAIN_NAME]); If Then teal late 2645 ? = =" at bounding box center [575, 111] width 210 height 130
click at [653, 94] on icon "@import url('[URL][DOMAIN_NAME]); If Then teal late 2645 ? = =" at bounding box center [575, 111] width 210 height 130
drag, startPoint x: 650, startPoint y: 95, endPoint x: 636, endPoint y: 104, distance: 15.9
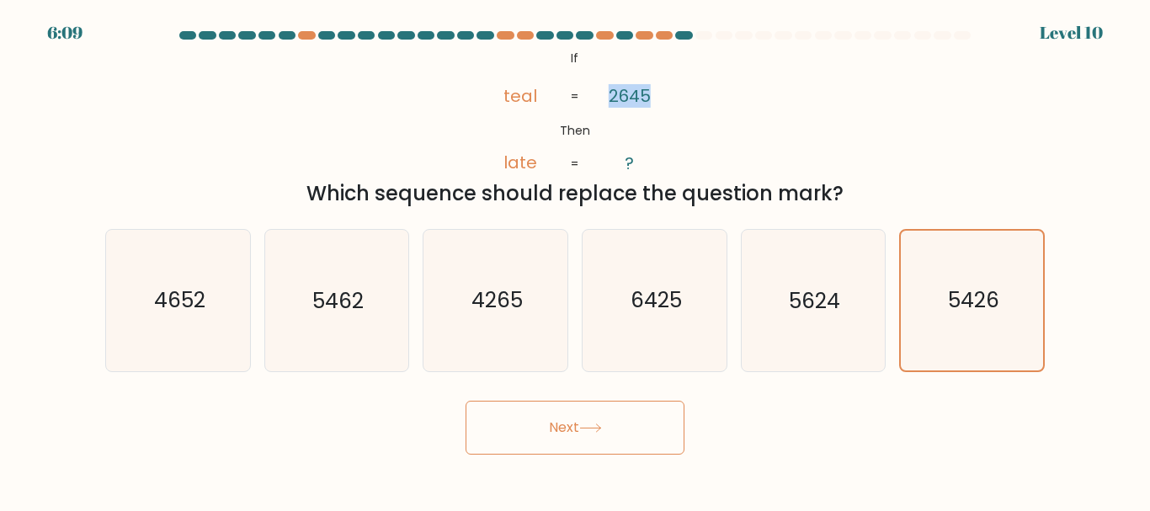
click at [636, 104] on icon "@import url('[URL][DOMAIN_NAME]); If Then teal late 2645 ? = =" at bounding box center [575, 111] width 210 height 130
click at [634, 87] on tspan "2645" at bounding box center [629, 96] width 42 height 24
click at [630, 94] on tspan "2645" at bounding box center [629, 96] width 42 height 24
drag, startPoint x: 501, startPoint y: 93, endPoint x: 547, endPoint y: 97, distance: 46.5
click at [547, 97] on icon "@import url('[URL][DOMAIN_NAME]); If Then teal late 2645 ? = =" at bounding box center [575, 111] width 210 height 130
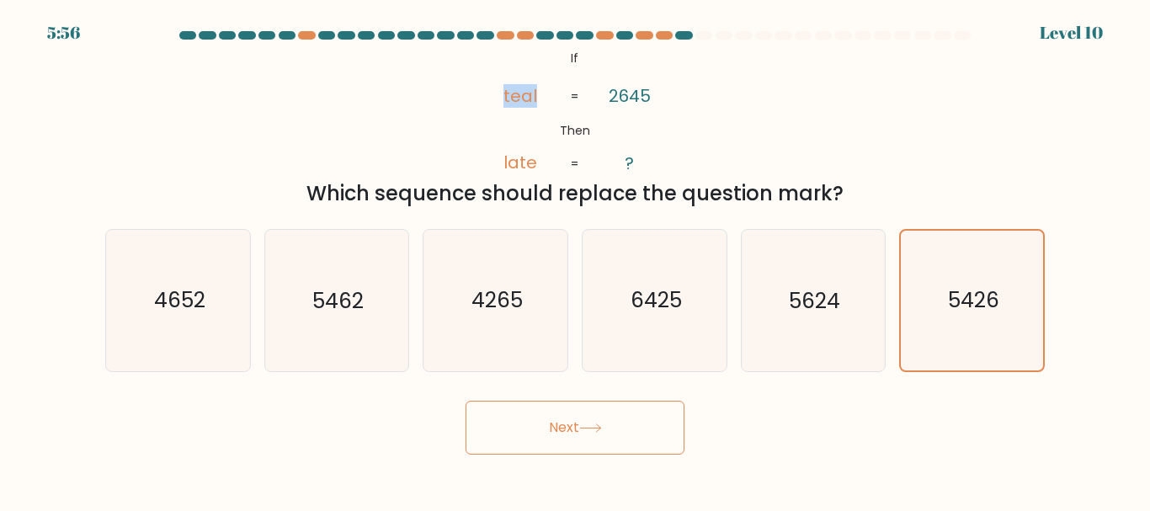
click at [547, 97] on icon "@import url('[URL][DOMAIN_NAME]); If Then teal late 2645 ? = =" at bounding box center [575, 111] width 210 height 130
drag, startPoint x: 537, startPoint y: 96, endPoint x: 523, endPoint y: 104, distance: 15.5
click at [523, 104] on icon "@import url('[URL][DOMAIN_NAME]); If Then teal late 2645 ? = =" at bounding box center [575, 111] width 210 height 130
click at [641, 427] on button "Next" at bounding box center [574, 428] width 219 height 54
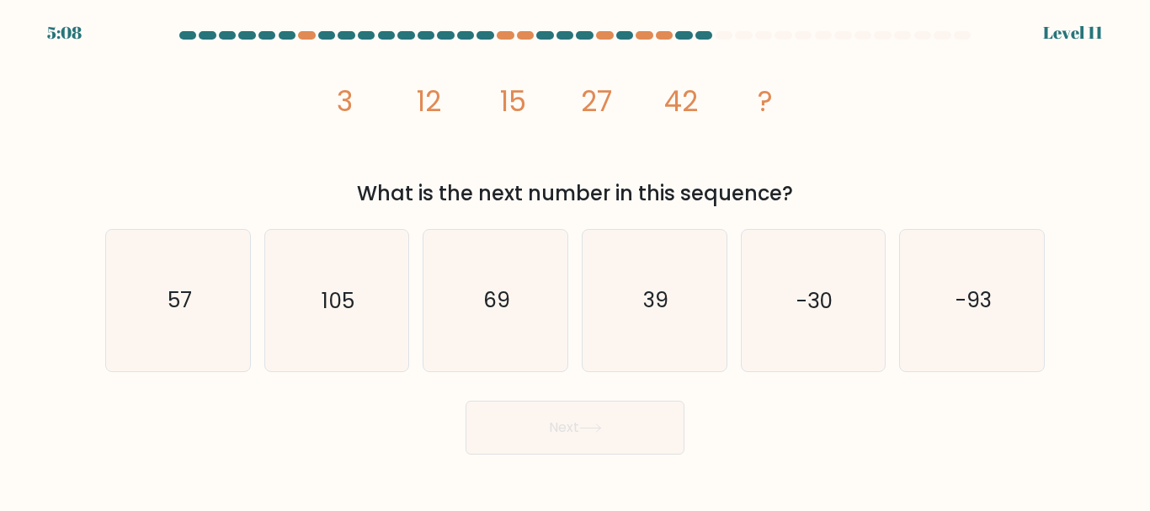
drag, startPoint x: 339, startPoint y: 108, endPoint x: 902, endPoint y: 195, distance: 569.8
click at [902, 195] on div "image/svg+xml 3 12 15 27 42 ? What is the next number in this sequence?" at bounding box center [574, 127] width 959 height 162
copy div "3 12 15 27 42 ? What is the next number in this sequence?"
click at [539, 332] on icon "69" at bounding box center [495, 300] width 141 height 141
click at [575, 260] on input "c. 69" at bounding box center [575, 258] width 1 height 4
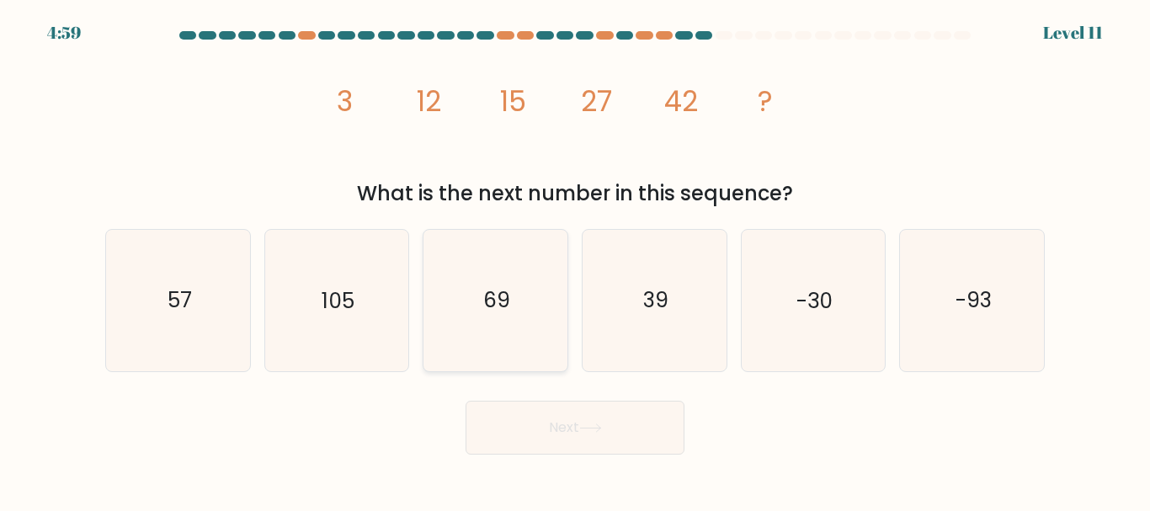
radio input "true"
click at [623, 433] on button "Next" at bounding box center [574, 428] width 219 height 54
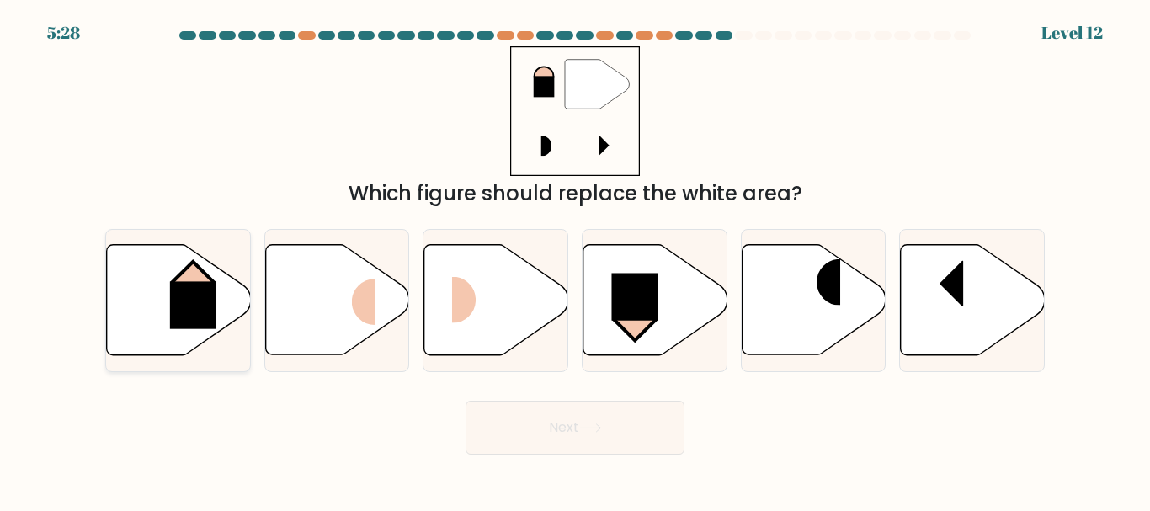
click at [231, 322] on icon at bounding box center [179, 300] width 144 height 110
click at [575, 260] on input "a." at bounding box center [575, 258] width 1 height 4
radio input "true"
click at [640, 422] on button "Next" at bounding box center [574, 428] width 219 height 54
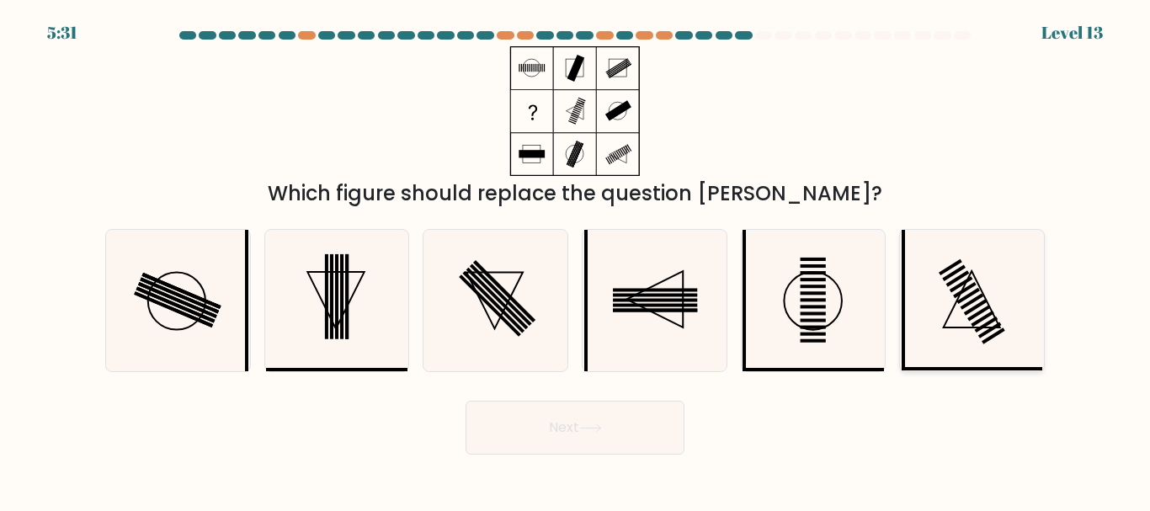
click at [982, 337] on rect at bounding box center [990, 330] width 24 height 16
click at [576, 260] on input "f." at bounding box center [575, 258] width 1 height 4
radio input "true"
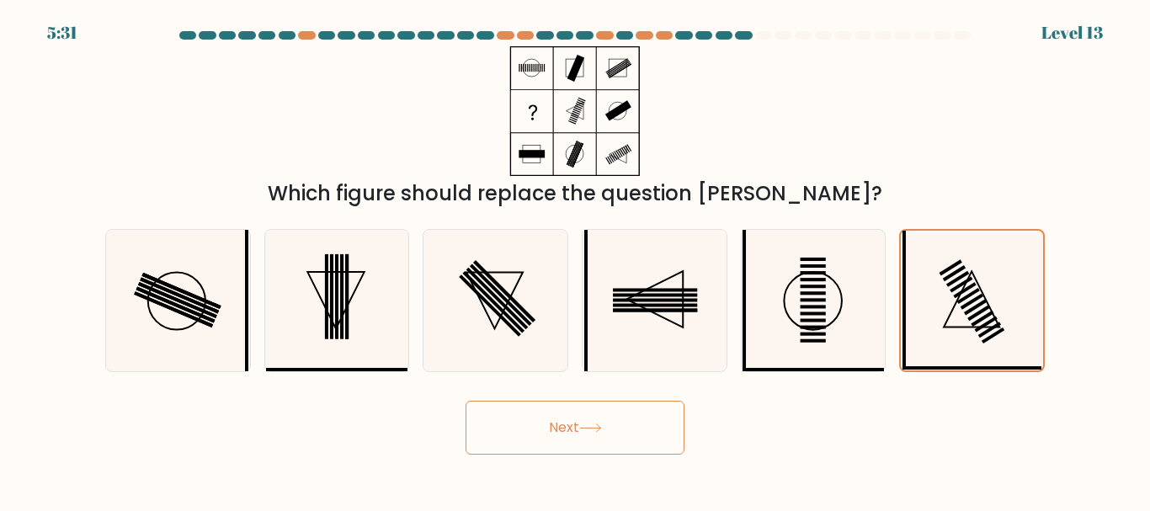
click at [597, 445] on button "Next" at bounding box center [574, 428] width 219 height 54
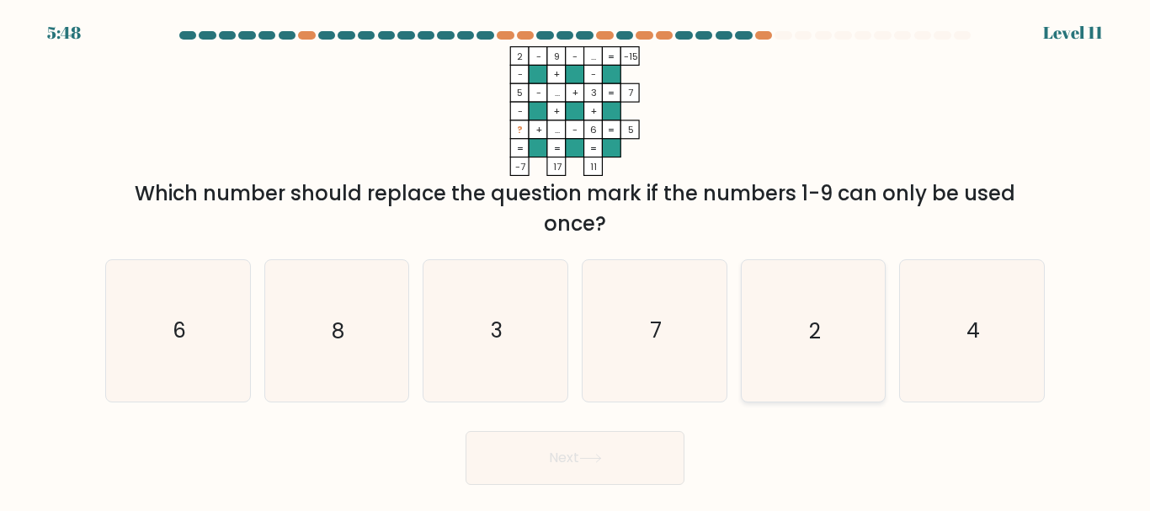
click at [816, 340] on text "2" at bounding box center [815, 330] width 12 height 29
click at [576, 260] on input "e. 2" at bounding box center [575, 258] width 1 height 4
radio input "true"
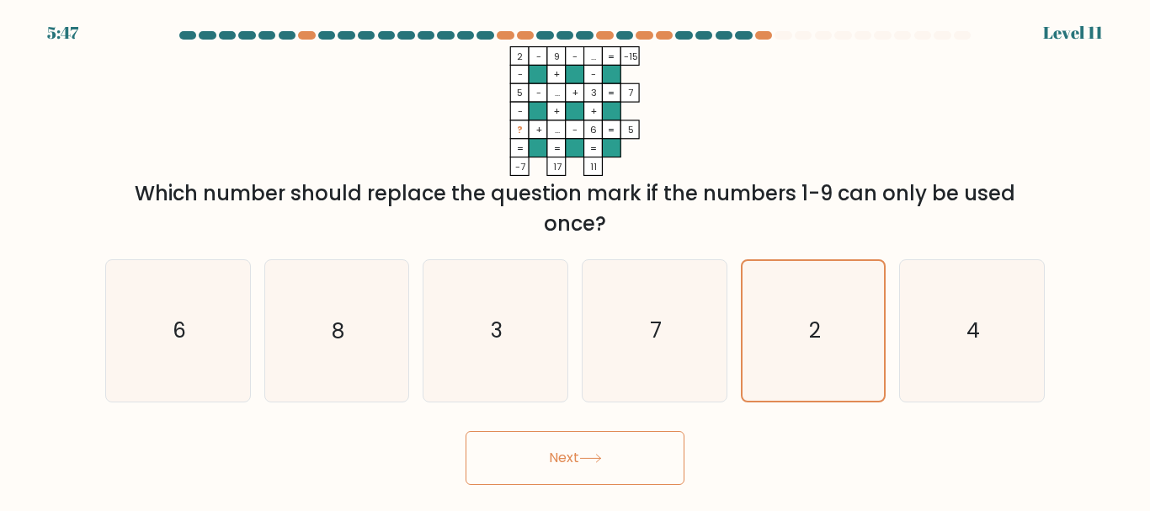
click at [633, 455] on button "Next" at bounding box center [574, 458] width 219 height 54
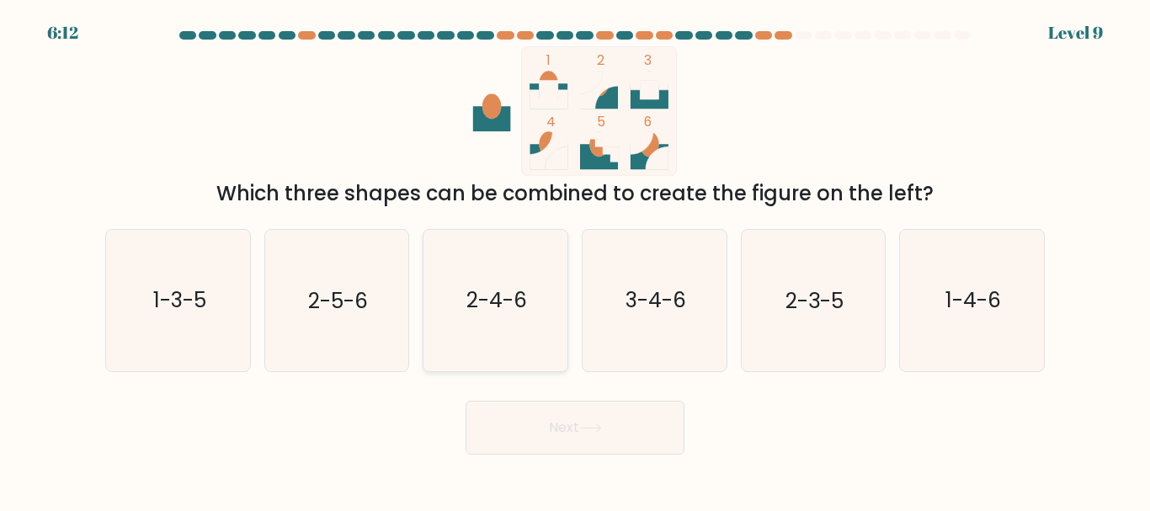
click at [470, 316] on icon "2-4-6" at bounding box center [495, 300] width 141 height 141
click at [575, 260] on input "c. 2-4-6" at bounding box center [575, 258] width 1 height 4
radio input "true"
click at [598, 439] on button "Next" at bounding box center [574, 428] width 219 height 54
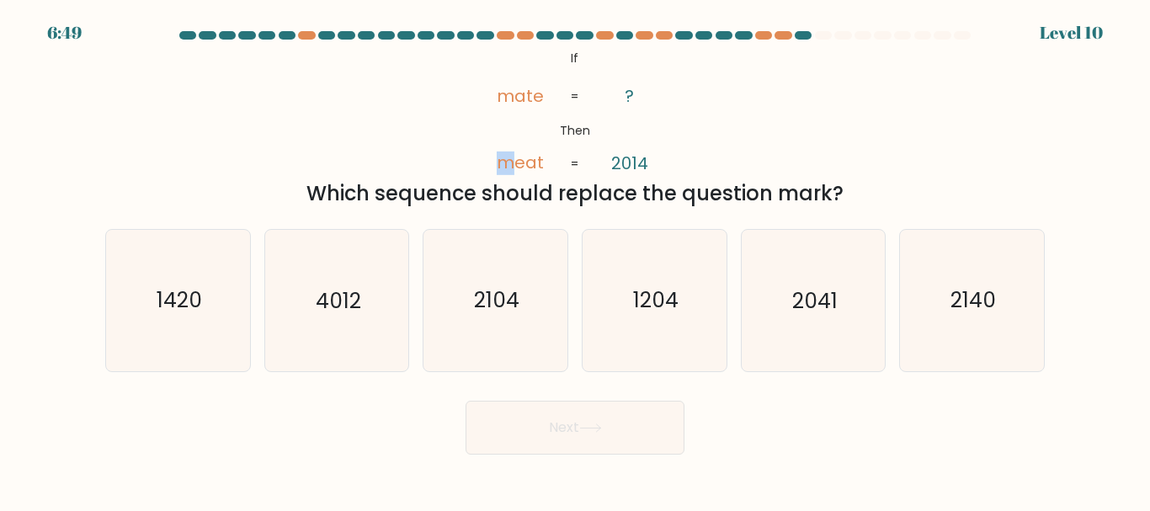
drag, startPoint x: 499, startPoint y: 166, endPoint x: 514, endPoint y: 168, distance: 15.4
click at [514, 167] on tspan "meat" at bounding box center [520, 163] width 47 height 24
click at [514, 168] on tspan "meat" at bounding box center [520, 163] width 47 height 24
click at [485, 332] on icon "2104" at bounding box center [495, 300] width 141 height 141
click at [575, 260] on input "c. 2104" at bounding box center [575, 258] width 1 height 4
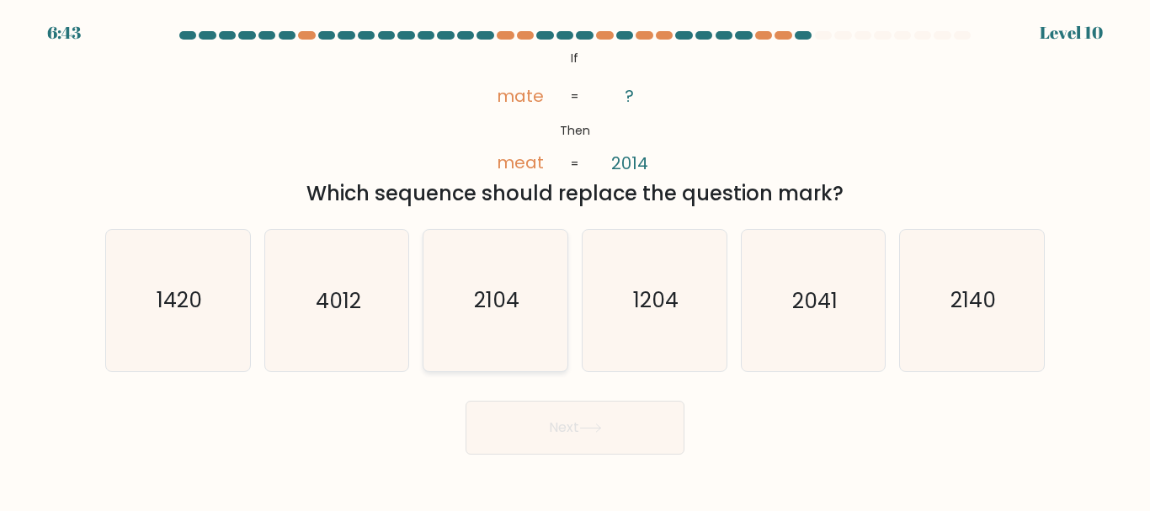
radio input "true"
drag, startPoint x: 499, startPoint y: 167, endPoint x: 529, endPoint y: 167, distance: 29.5
click at [529, 167] on tspan "meat" at bounding box center [520, 163] width 47 height 24
click at [529, 166] on tspan "meat" at bounding box center [520, 163] width 47 height 24
click at [979, 348] on icon "2140" at bounding box center [971, 300] width 141 height 141
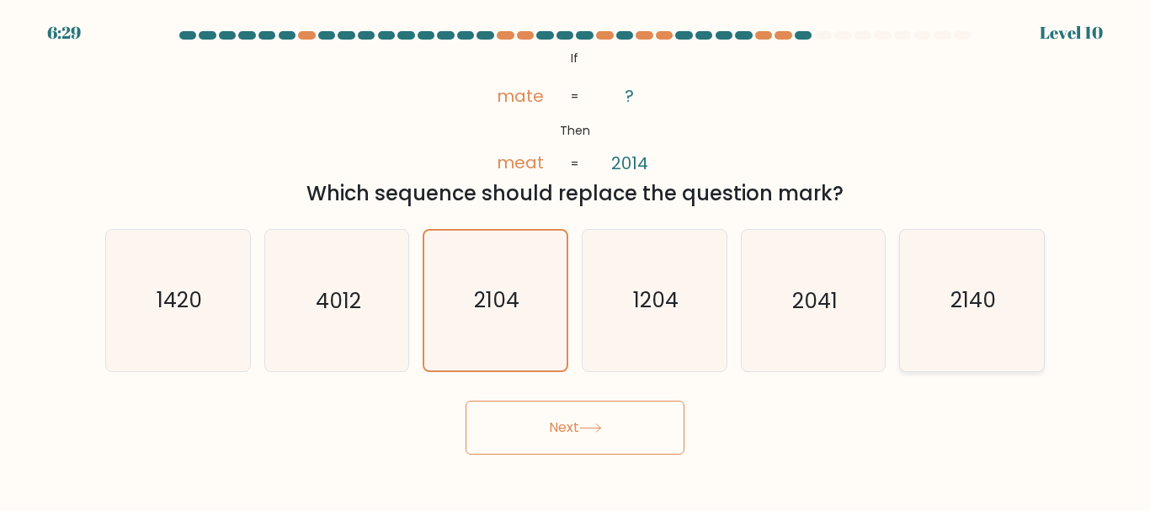
click at [576, 260] on input "f. 2140" at bounding box center [575, 258] width 1 height 4
radio input "true"
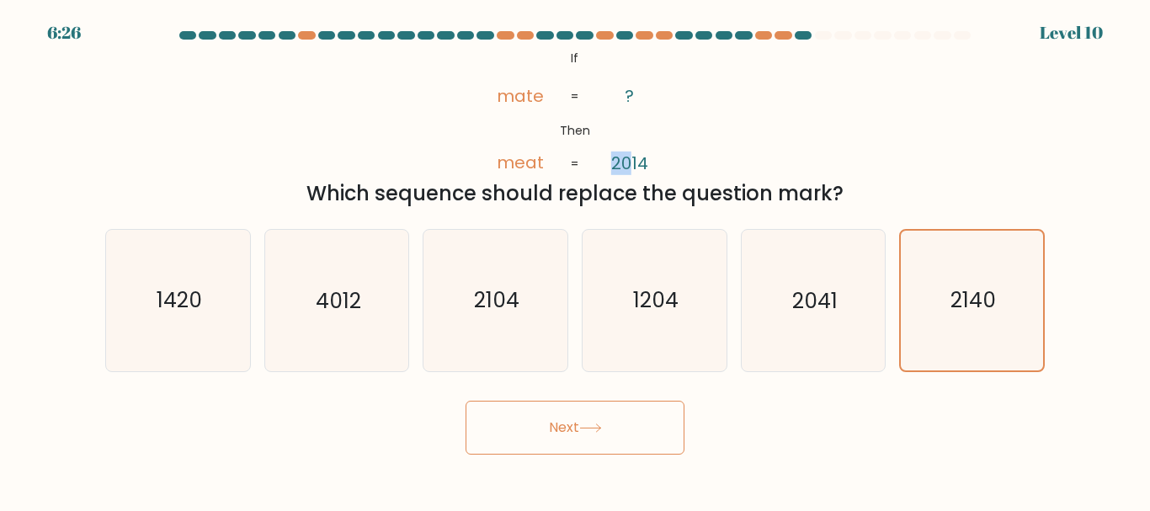
drag, startPoint x: 612, startPoint y: 164, endPoint x: 628, endPoint y: 165, distance: 16.0
click at [628, 165] on icon "@import url('[URL][DOMAIN_NAME]); If Then mate meat ? 2014 = =" at bounding box center [575, 111] width 210 height 130
click at [617, 172] on tspan "2014" at bounding box center [629, 163] width 37 height 24
click at [616, 429] on button "Next" at bounding box center [574, 428] width 219 height 54
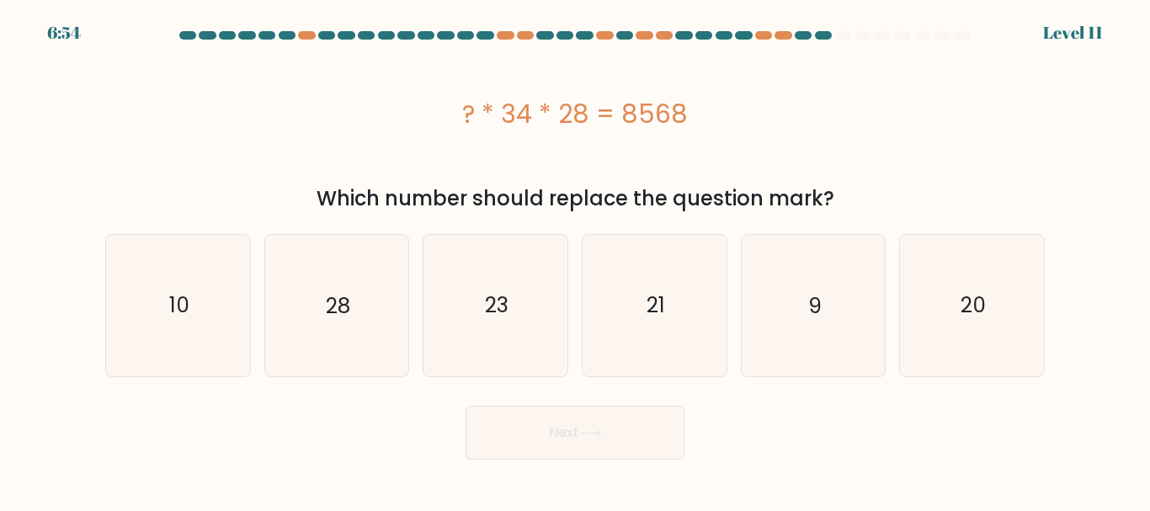
drag, startPoint x: 849, startPoint y: 214, endPoint x: 454, endPoint y: 102, distance: 410.3
click at [454, 102] on div "? * 34 * 28 = 8568 Which number should replace the question mark?" at bounding box center [574, 129] width 959 height 167
copy div "? * 34 * 28 = 8568 Which number should replace the question mark?"
click at [871, 307] on icon "9" at bounding box center [812, 305] width 141 height 141
click at [576, 260] on input "e. 9" at bounding box center [575, 258] width 1 height 4
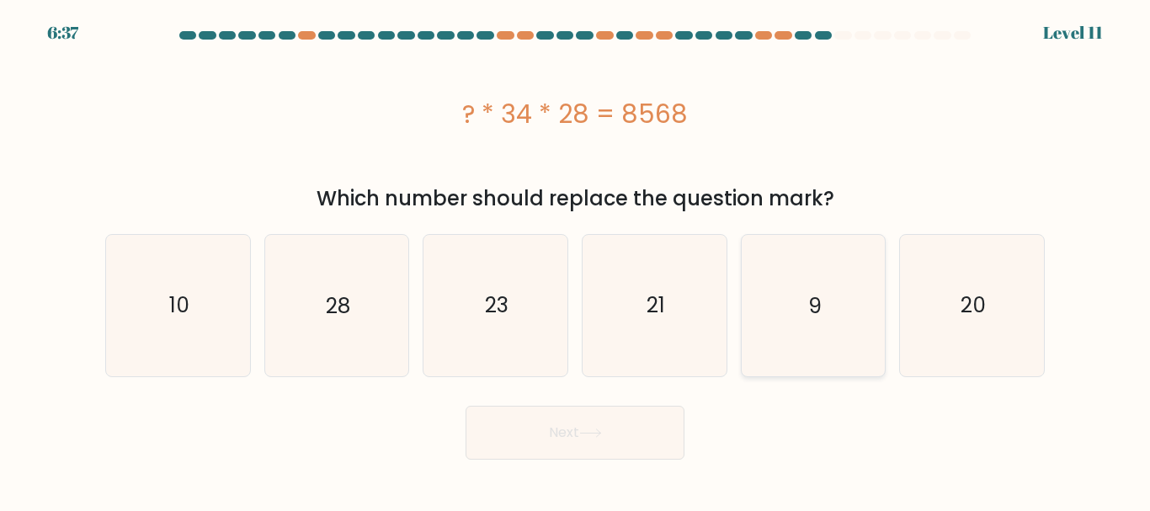
radio input "true"
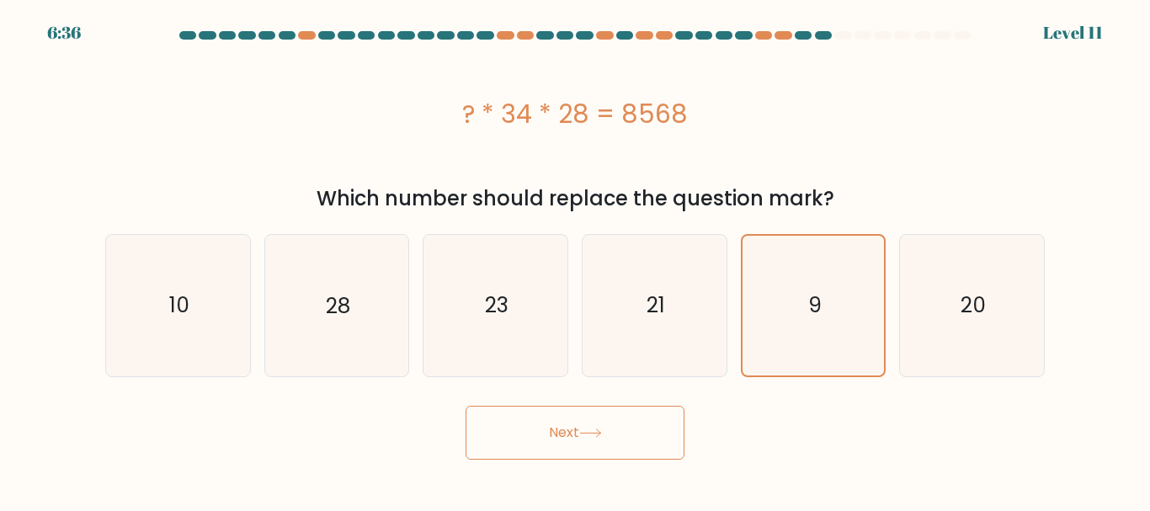
click at [574, 444] on button "Next" at bounding box center [574, 433] width 219 height 54
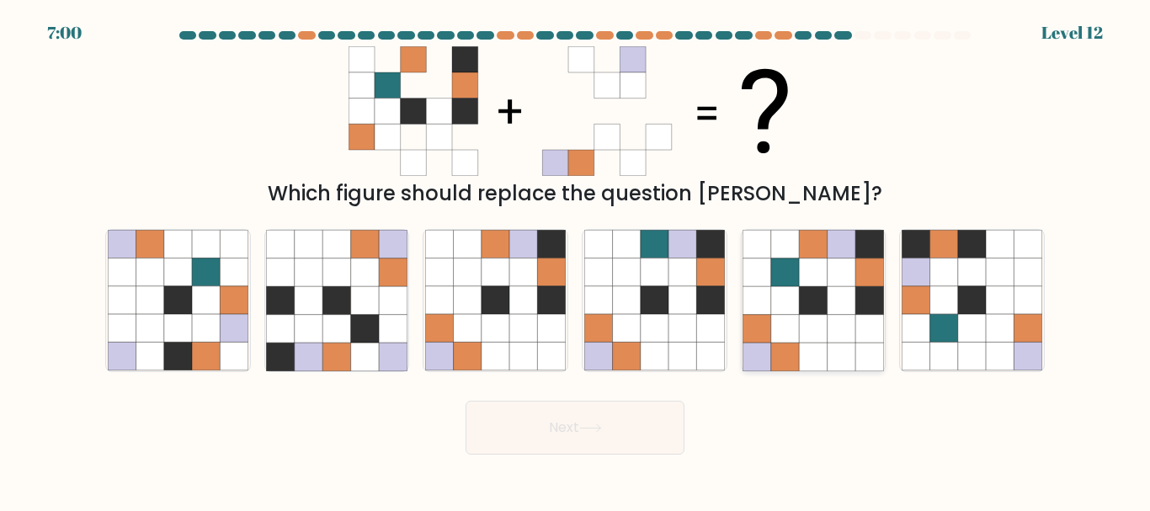
click at [775, 303] on icon at bounding box center [785, 300] width 28 height 28
click at [576, 260] on input "e." at bounding box center [575, 258] width 1 height 4
radio input "true"
click at [623, 437] on button "Next" at bounding box center [574, 428] width 219 height 54
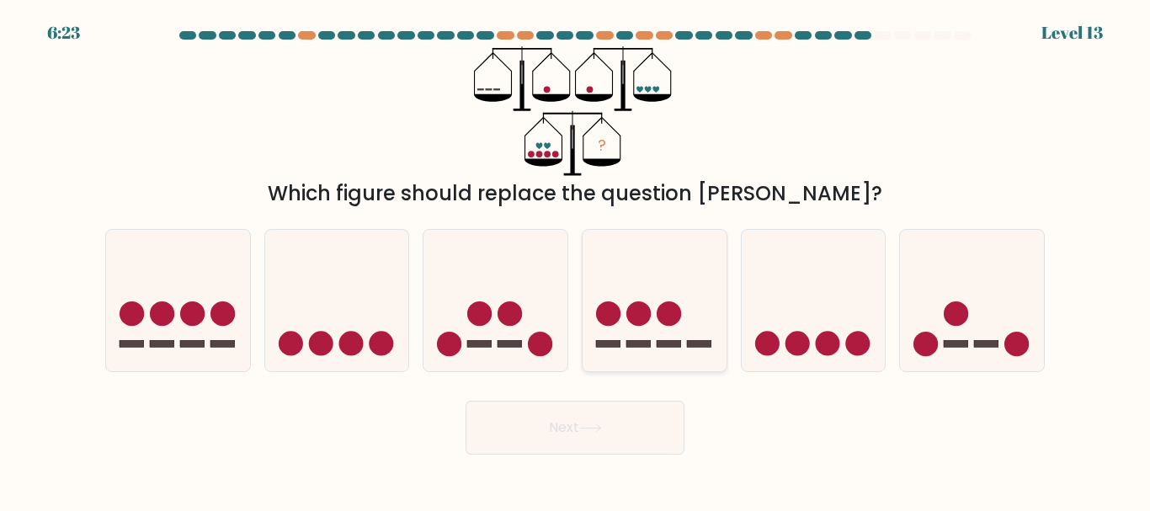
click at [649, 346] on rect at bounding box center [638, 343] width 24 height 7
click at [576, 260] on input "d." at bounding box center [575, 258] width 1 height 4
radio input "true"
click at [602, 430] on icon at bounding box center [590, 427] width 23 height 9
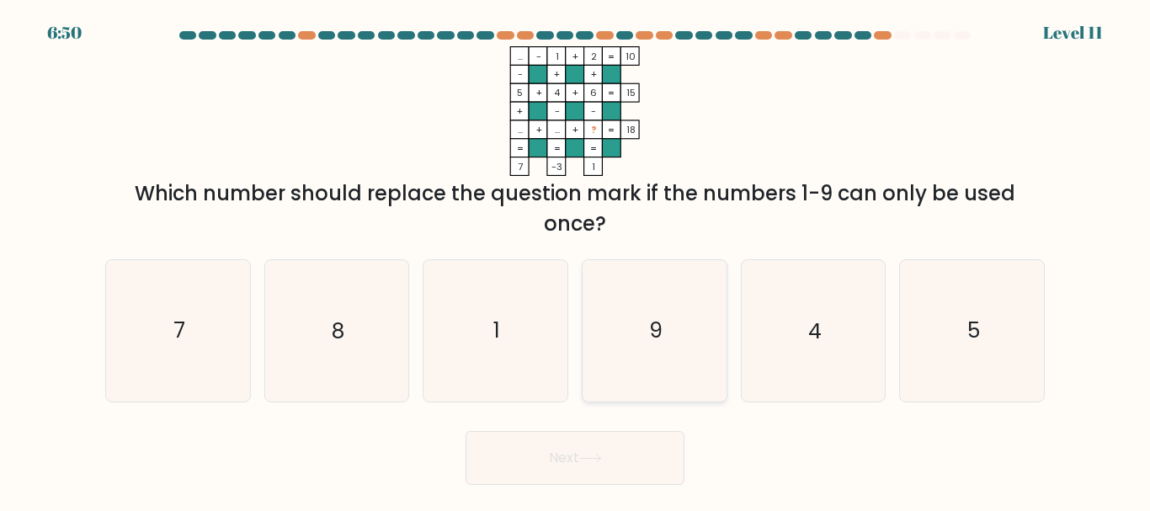
click at [672, 365] on icon "9" at bounding box center [654, 330] width 141 height 141
click at [576, 260] on input "d. 9" at bounding box center [575, 258] width 1 height 4
radio input "true"
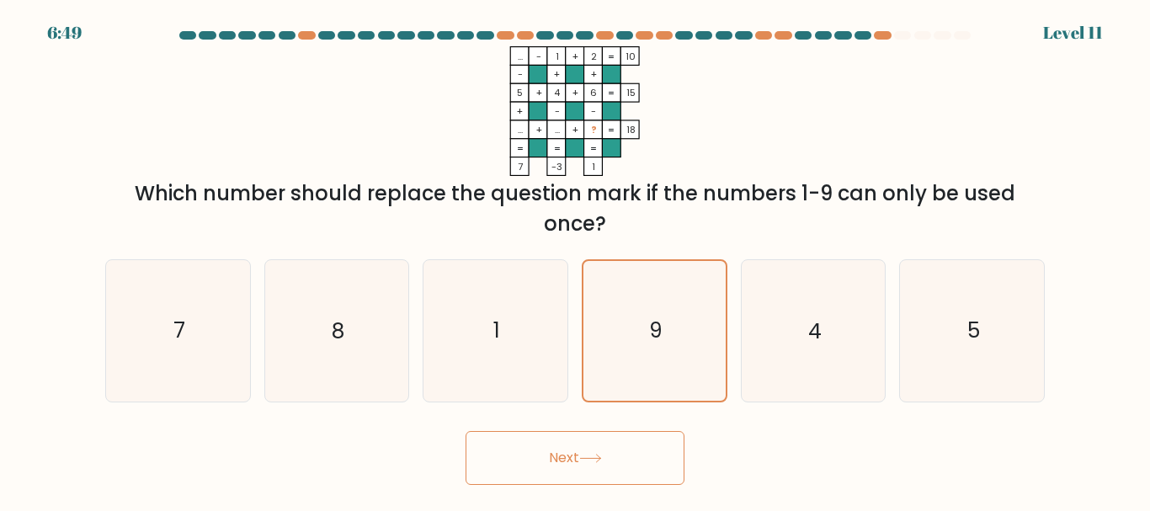
click at [601, 451] on button "Next" at bounding box center [574, 458] width 219 height 54
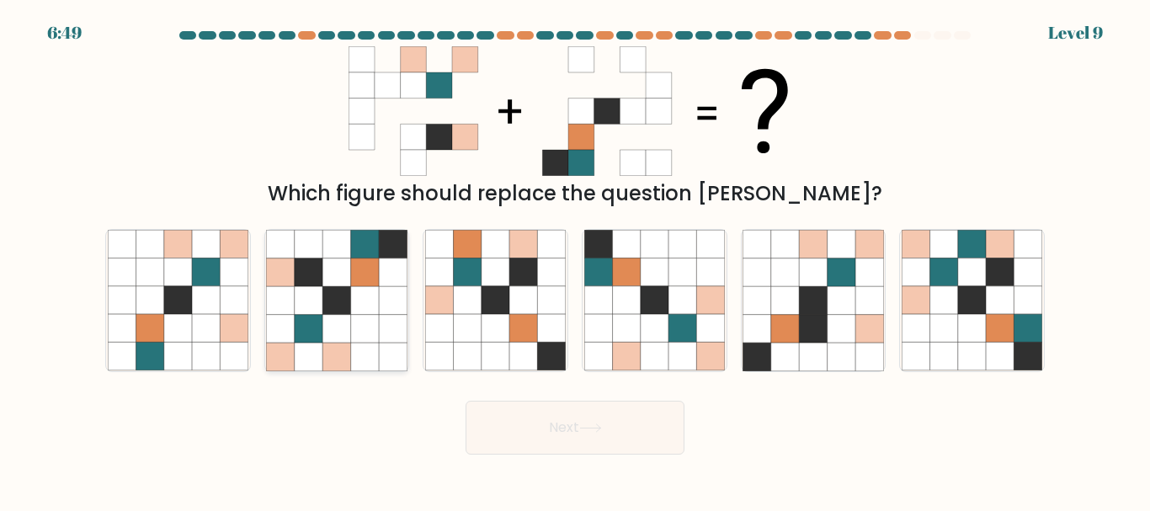
click at [364, 282] on icon at bounding box center [365, 272] width 28 height 28
click at [575, 260] on input "b." at bounding box center [575, 258] width 1 height 4
radio input "true"
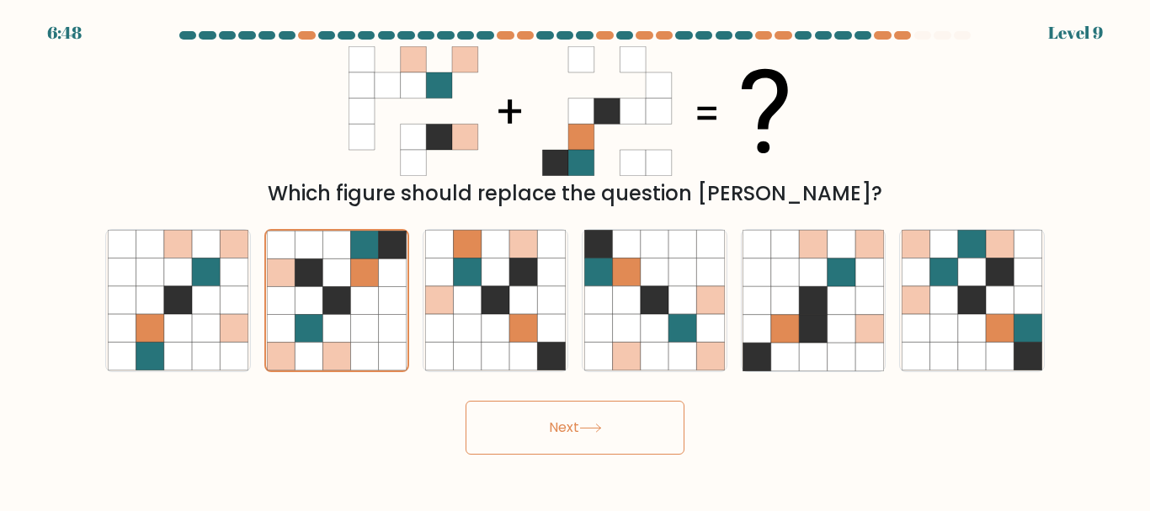
click at [600, 417] on button "Next" at bounding box center [574, 428] width 219 height 54
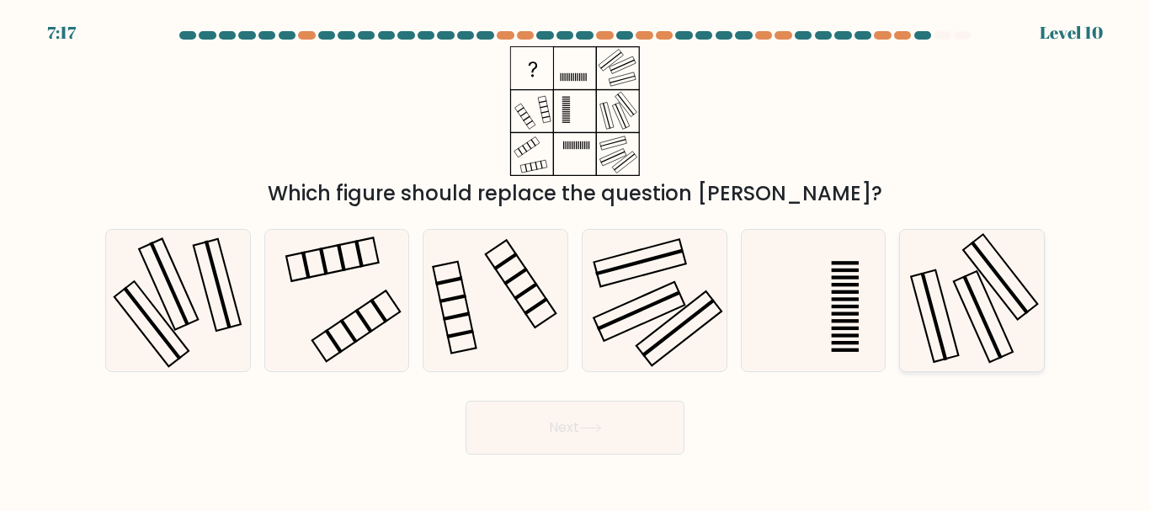
click at [935, 335] on icon at bounding box center [971, 300] width 141 height 141
click at [576, 260] on input "f." at bounding box center [575, 258] width 1 height 4
radio input "true"
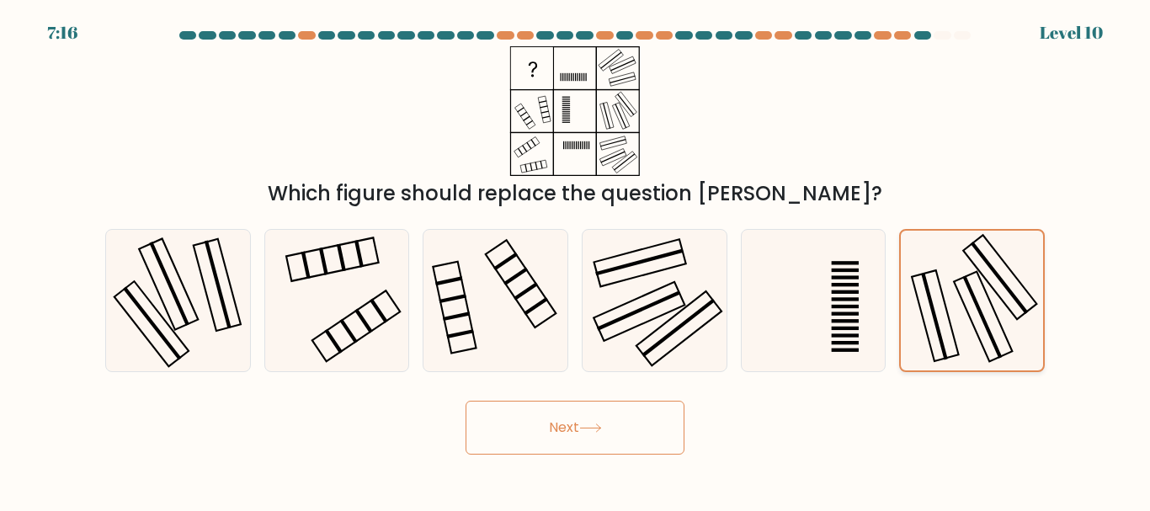
click at [935, 335] on icon at bounding box center [971, 300] width 139 height 139
click at [576, 260] on input "f." at bounding box center [575, 258] width 1 height 4
click at [340, 323] on icon at bounding box center [336, 300] width 141 height 141
click at [575, 260] on input "b." at bounding box center [575, 258] width 1 height 4
radio input "true"
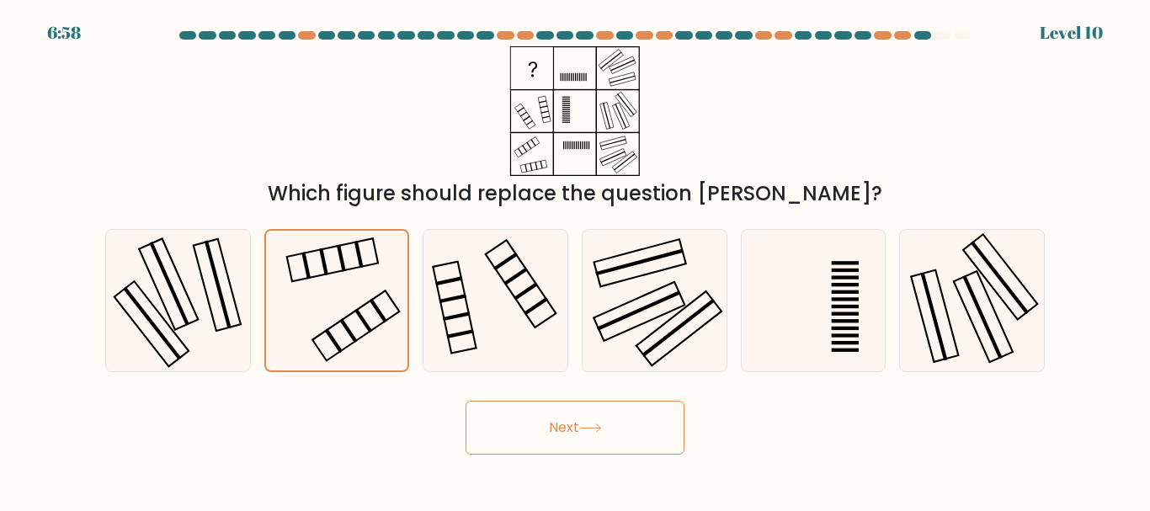
click at [596, 415] on button "Next" at bounding box center [574, 428] width 219 height 54
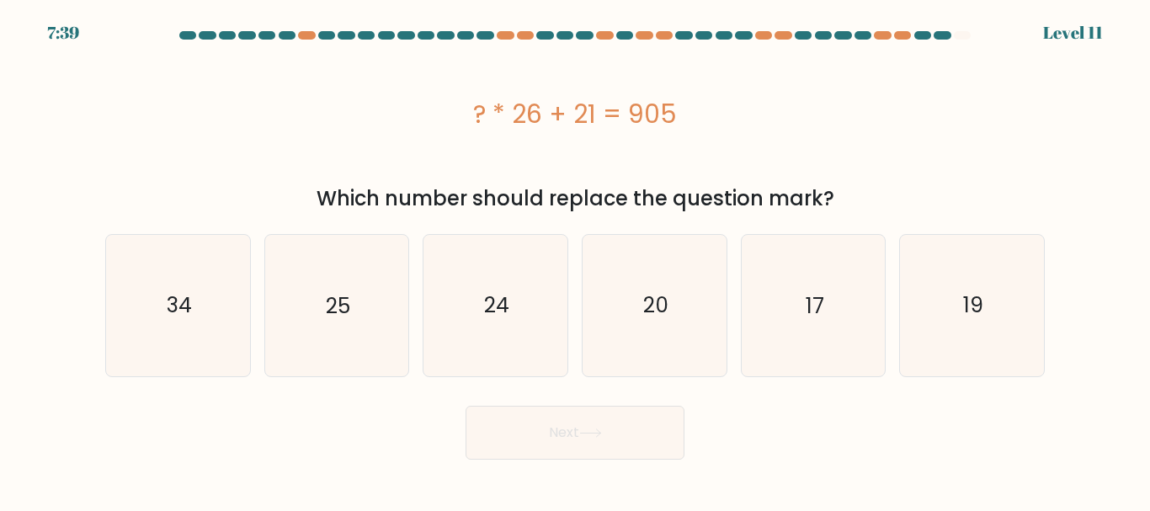
drag, startPoint x: 864, startPoint y: 201, endPoint x: 469, endPoint y: 109, distance: 405.4
click at [469, 109] on div "? * 26 + 21 = 905 Which number should replace the question mark?" at bounding box center [574, 129] width 959 height 167
copy div "? * 26 + 21 = 905 Which number should replace the question mark?"
drag, startPoint x: 140, startPoint y: 295, endPoint x: 198, endPoint y: 310, distance: 60.0
click at [146, 295] on icon "34" at bounding box center [178, 305] width 141 height 141
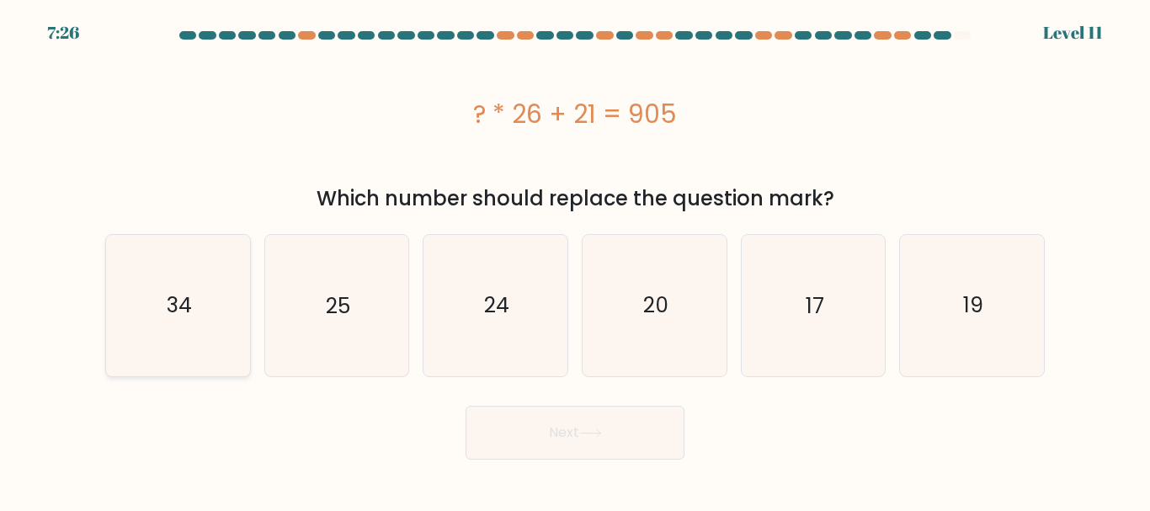
click at [575, 260] on input "a. 34" at bounding box center [575, 258] width 1 height 4
radio input "true"
click at [608, 452] on button "Next" at bounding box center [574, 433] width 219 height 54
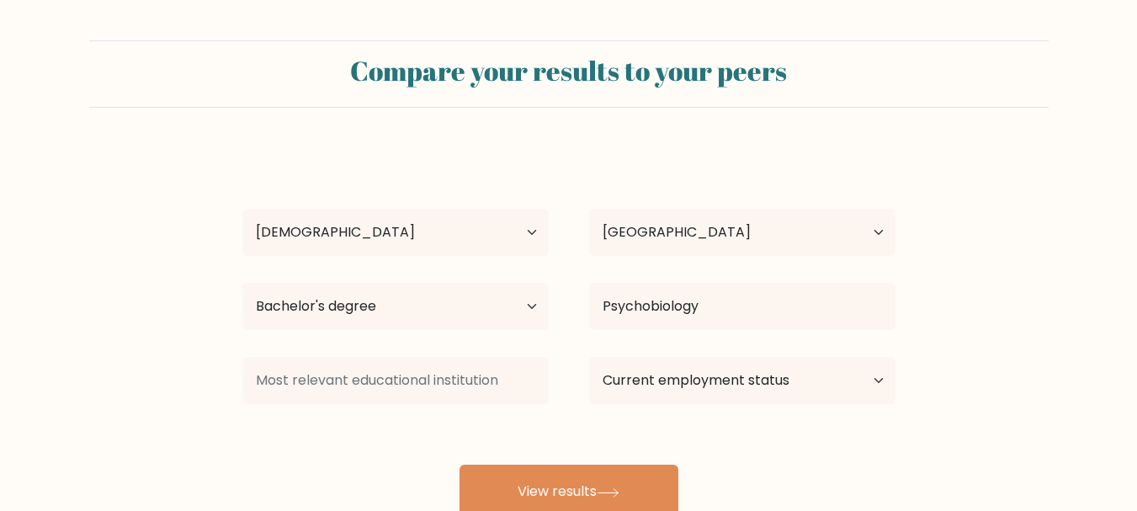
select select "35_44"
select select "PH"
select select "bachelors_degree"
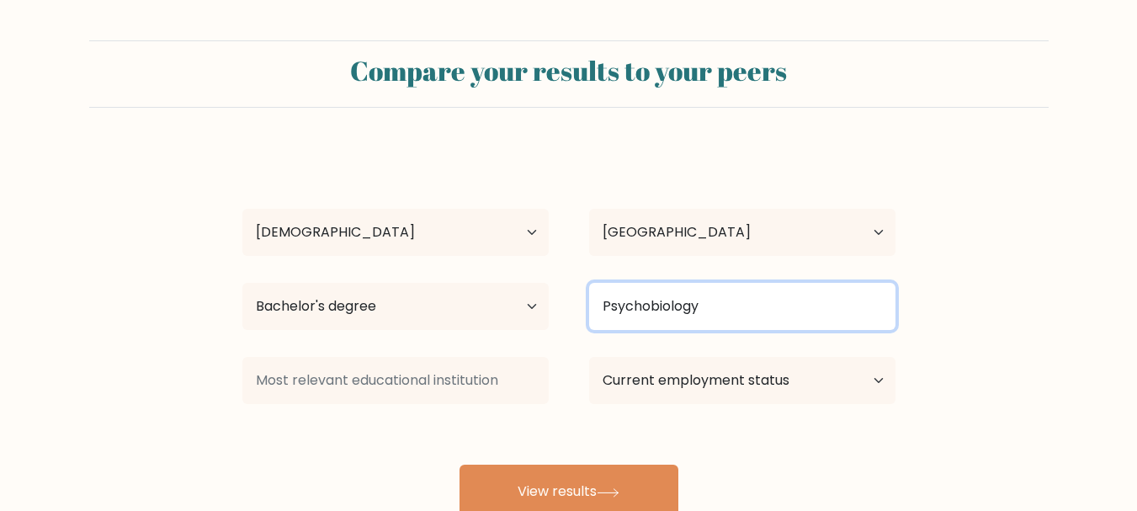
click at [893, 306] on input "Psychobiology" at bounding box center [742, 306] width 306 height 47
drag, startPoint x: 825, startPoint y: 301, endPoint x: 563, endPoint y: 279, distance: 262.7
click at [496, 279] on div "Highest education level No schooling Primary Lower Secondary Upper Secondary Oc…" at bounding box center [568, 306] width 693 height 61
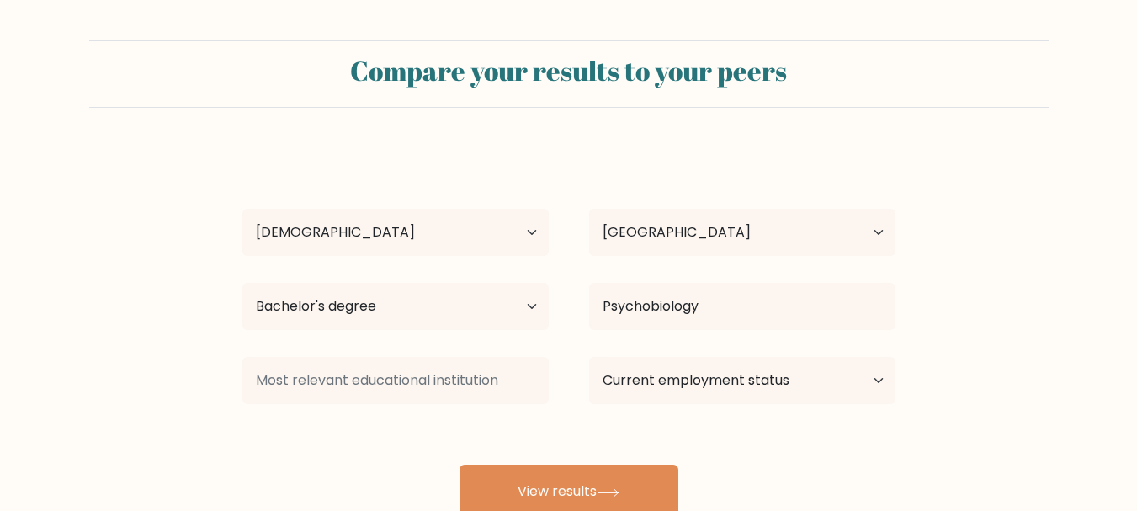
drag, startPoint x: 563, startPoint y: 279, endPoint x: 884, endPoint y: 290, distance: 320.9
click at [880, 290] on div "Highest education level No schooling Primary Lower Secondary Upper Secondary Oc…" at bounding box center [568, 306] width 693 height 61
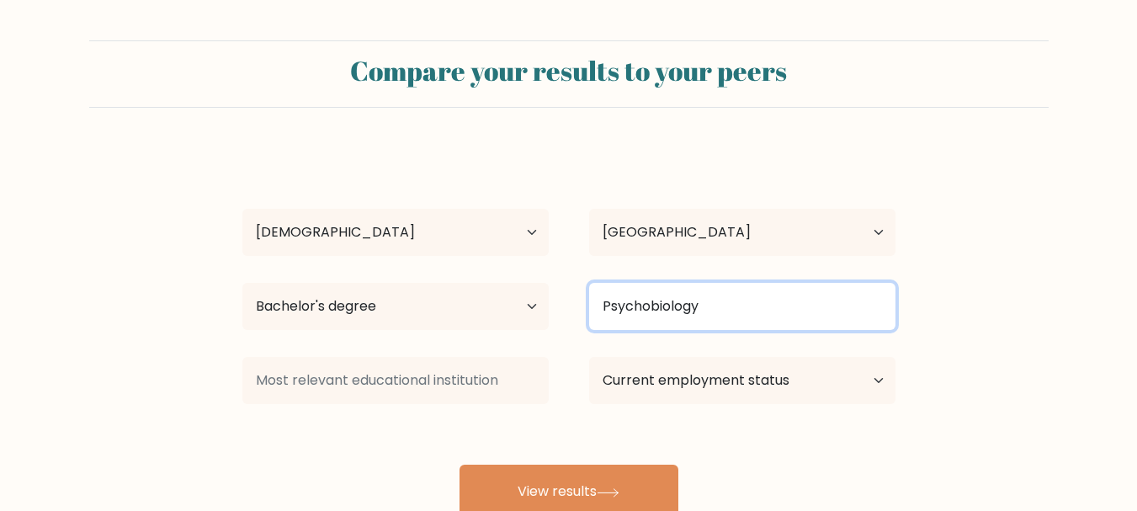
drag, startPoint x: 746, startPoint y: 295, endPoint x: 718, endPoint y: 300, distance: 28.2
click at [745, 295] on input "Psychobiology" at bounding box center [742, 306] width 306 height 47
type input "P"
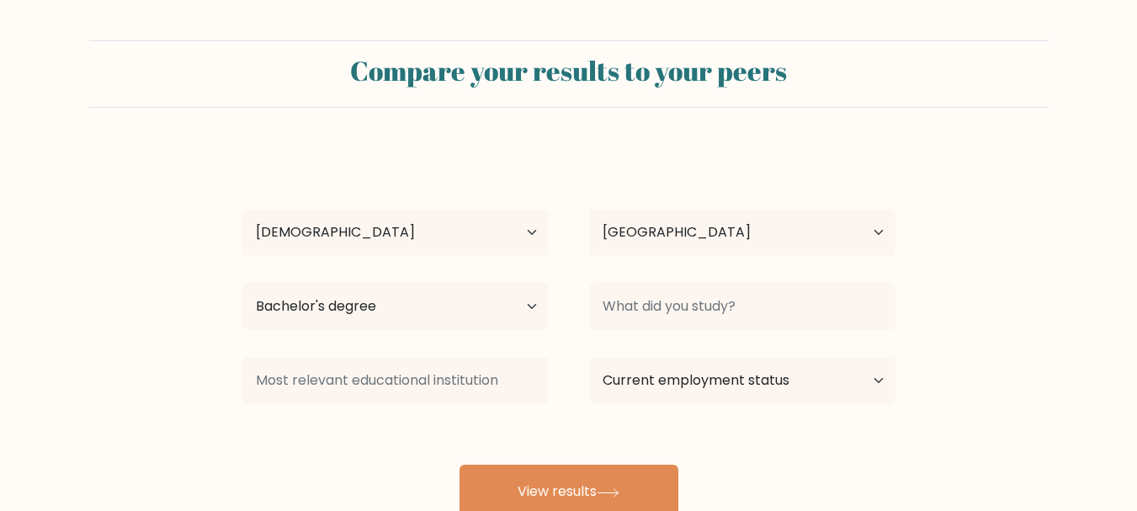
click at [994, 330] on form "Compare your results to your peers Joycedale Mary De Leon Age Under 18 years ol…" at bounding box center [568, 279] width 1137 height 478
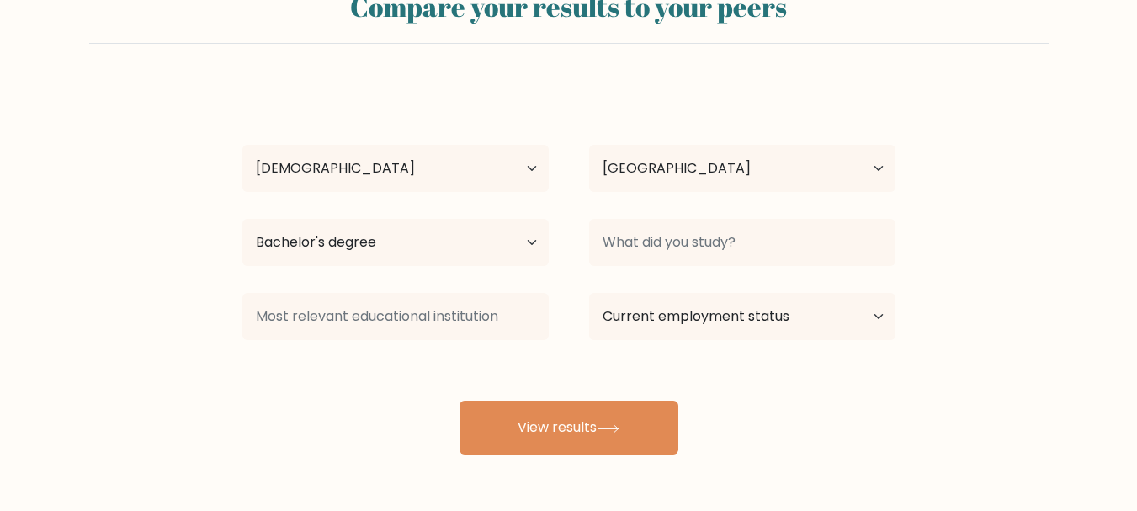
scroll to position [84, 0]
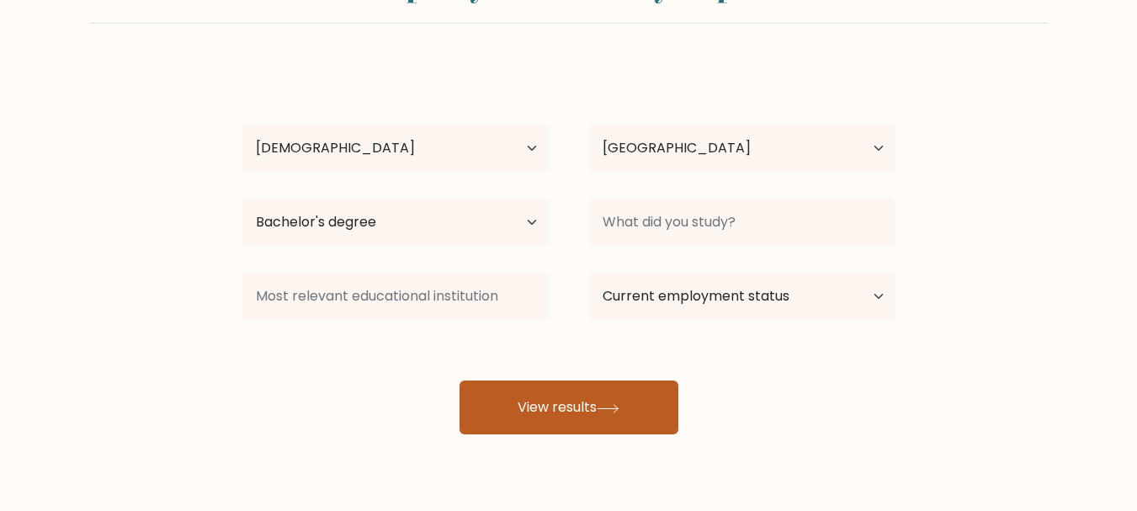
click at [581, 412] on button "View results" at bounding box center [569, 407] width 219 height 54
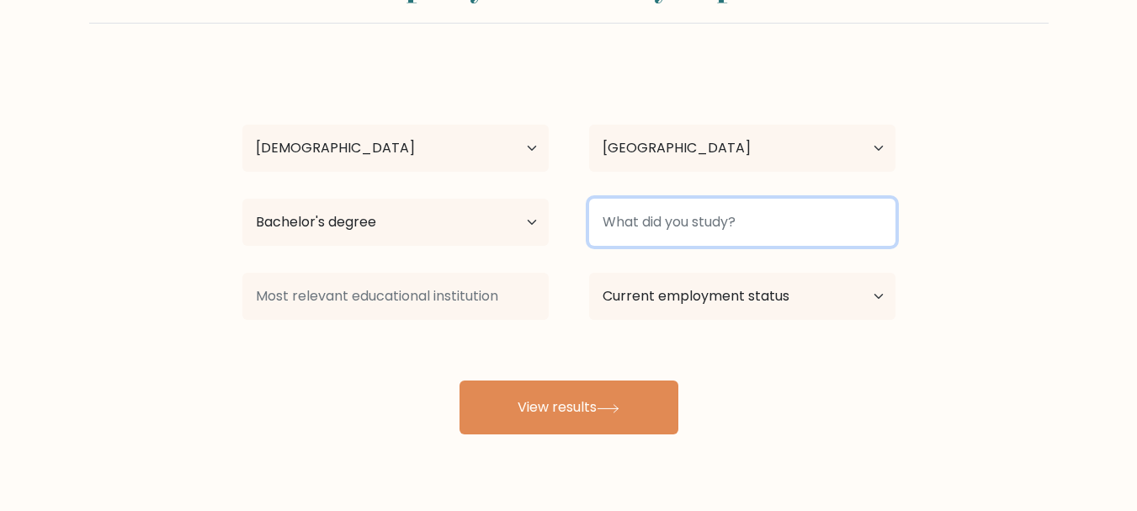
click at [780, 212] on input at bounding box center [742, 222] width 306 height 47
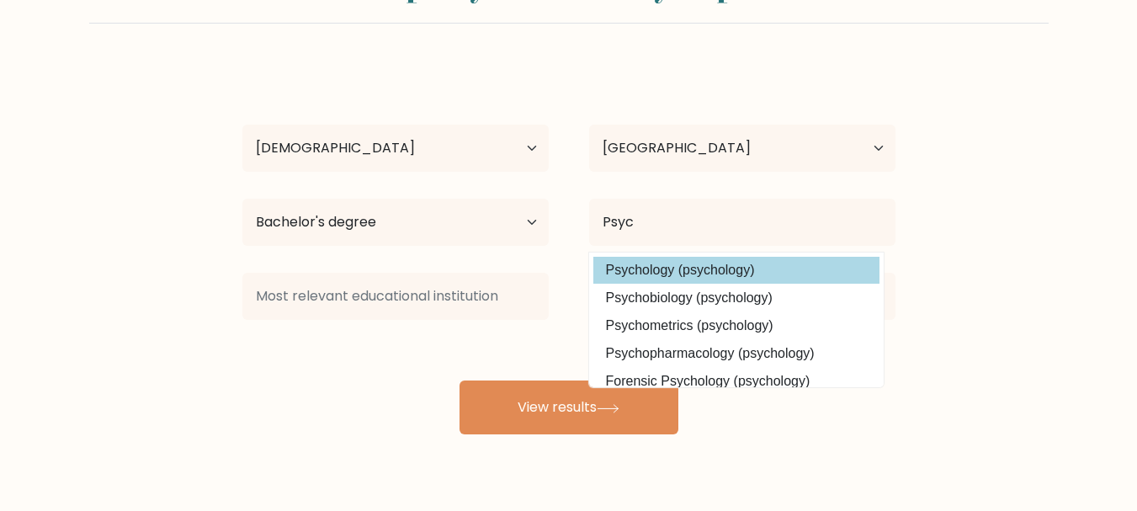
click at [699, 274] on option "Psychology (psychology)" at bounding box center [736, 270] width 286 height 27
type input "Psychology"
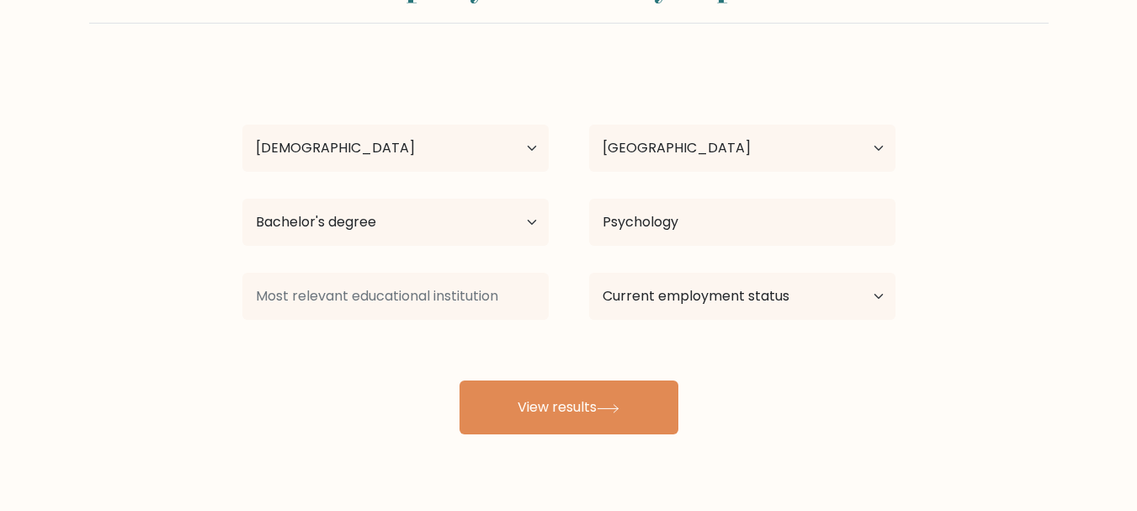
click at [1008, 286] on form "Compare your results to your peers Joycedale Mary De Leon Age Under 18 years ol…" at bounding box center [568, 195] width 1137 height 478
click at [822, 292] on select "Current employment status Employed Student Retired Other / prefer not to answer" at bounding box center [742, 296] width 306 height 47
click at [955, 305] on form "Compare your results to your peers Joycedale Mary De Leon Age Under 18 years ol…" at bounding box center [568, 195] width 1137 height 478
click at [975, 275] on form "Compare your results to your peers Joycedale Mary De Leon Age Under 18 years ol…" at bounding box center [568, 195] width 1137 height 478
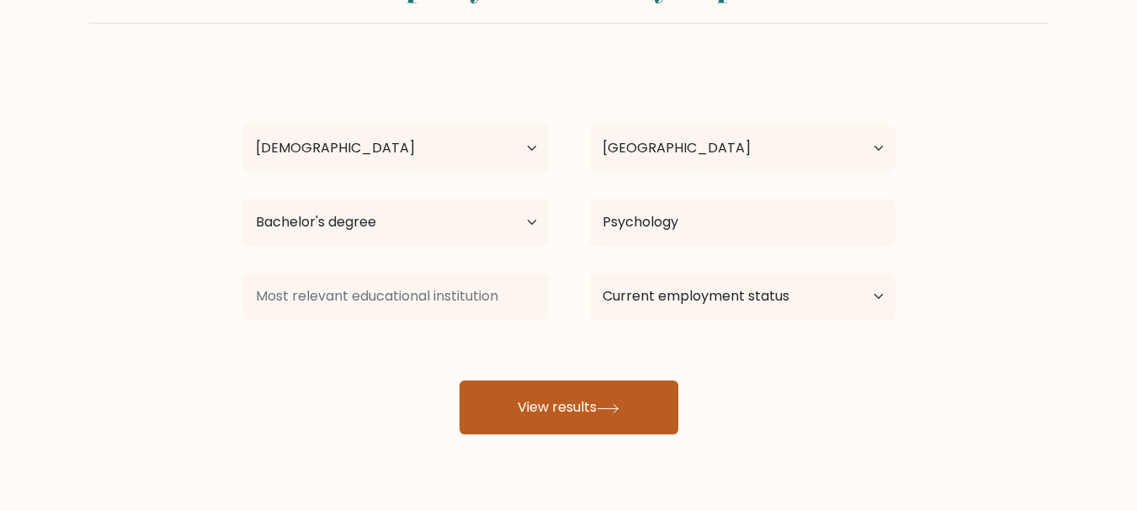
click at [619, 396] on button "View results" at bounding box center [569, 407] width 219 height 54
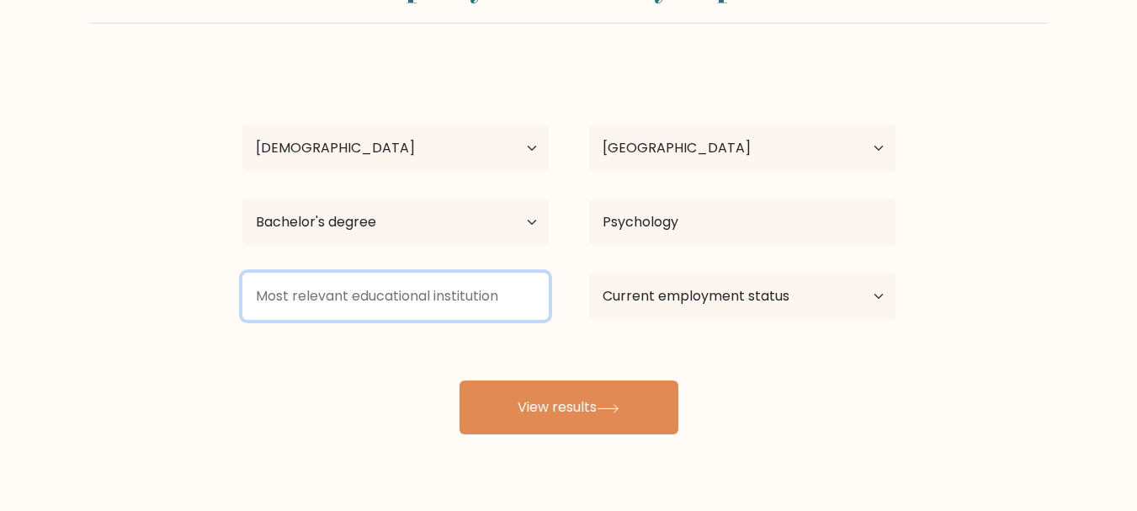
click at [465, 301] on input at bounding box center [395, 296] width 306 height 47
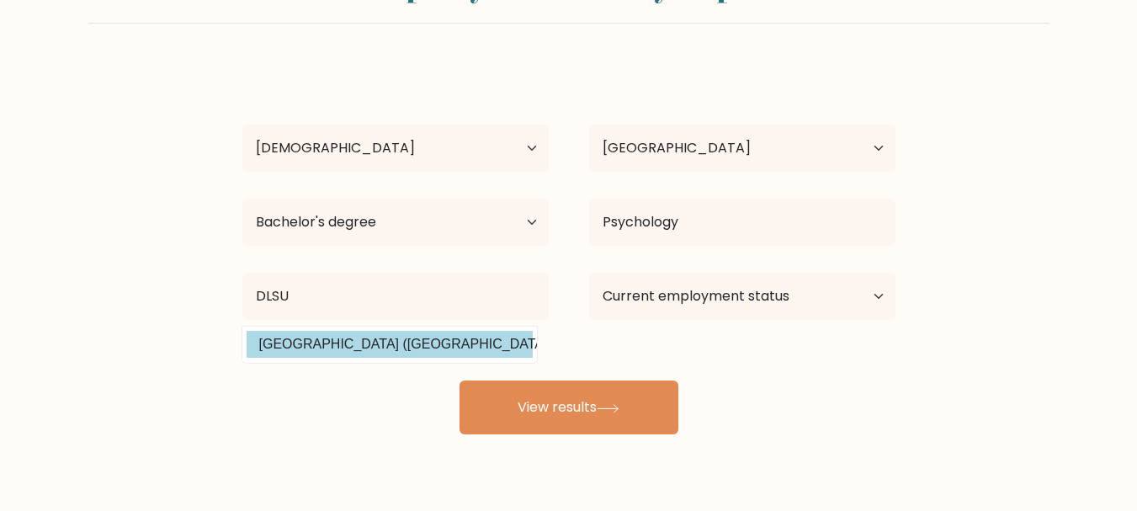
click at [391, 337] on option "De La Salle University (Philippines)" at bounding box center [390, 344] width 286 height 27
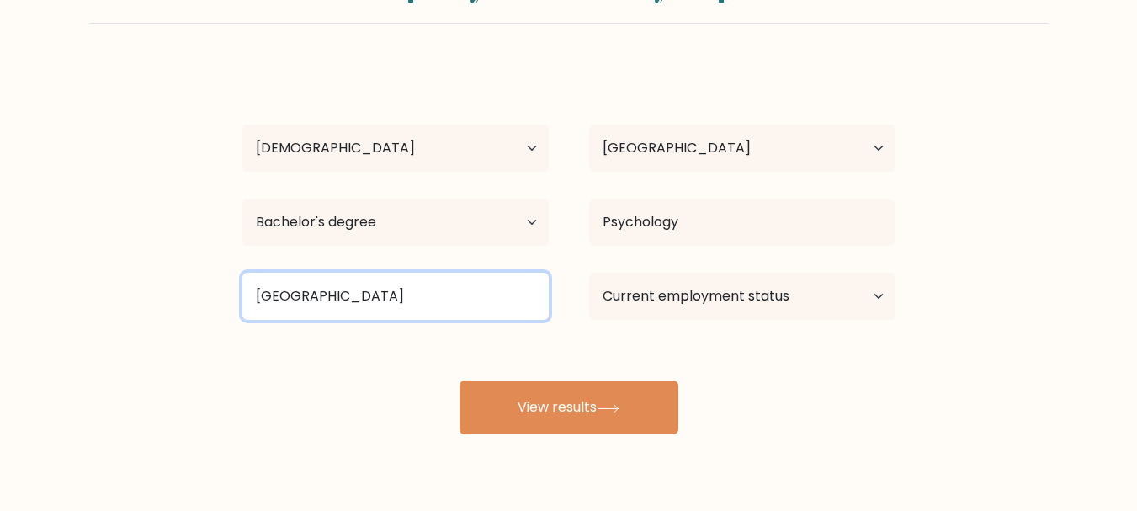
drag, startPoint x: 425, startPoint y: 296, endPoint x: 398, endPoint y: 302, distance: 27.6
click at [396, 302] on input "De La Salle University" at bounding box center [395, 296] width 306 height 47
click at [435, 295] on input "De La Salle University" at bounding box center [395, 296] width 306 height 47
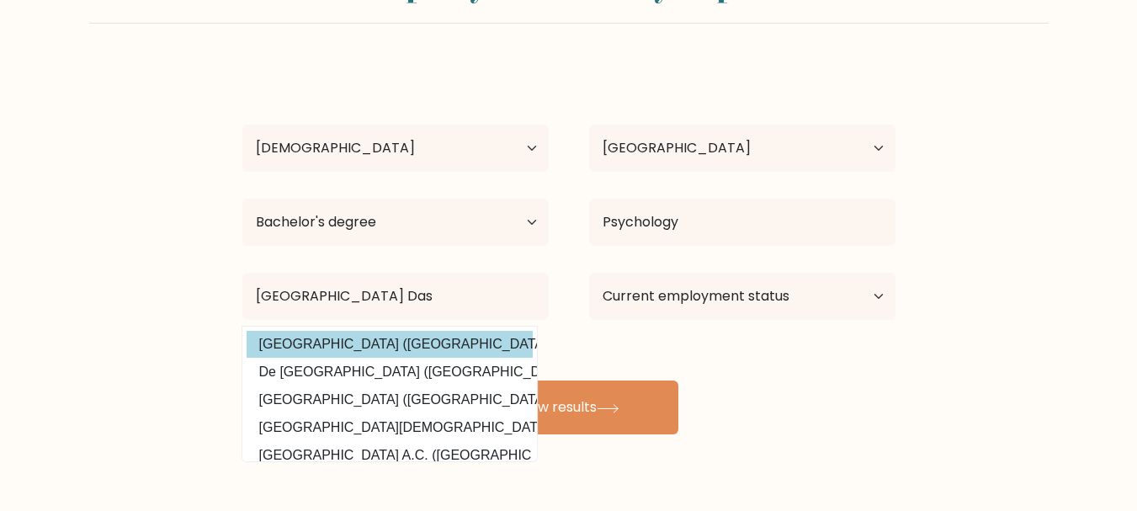
click at [423, 343] on div "Joycedale Mary De Leon Age Under 18 years old 18-24 years old 25-34 years old 3…" at bounding box center [568, 249] width 673 height 370
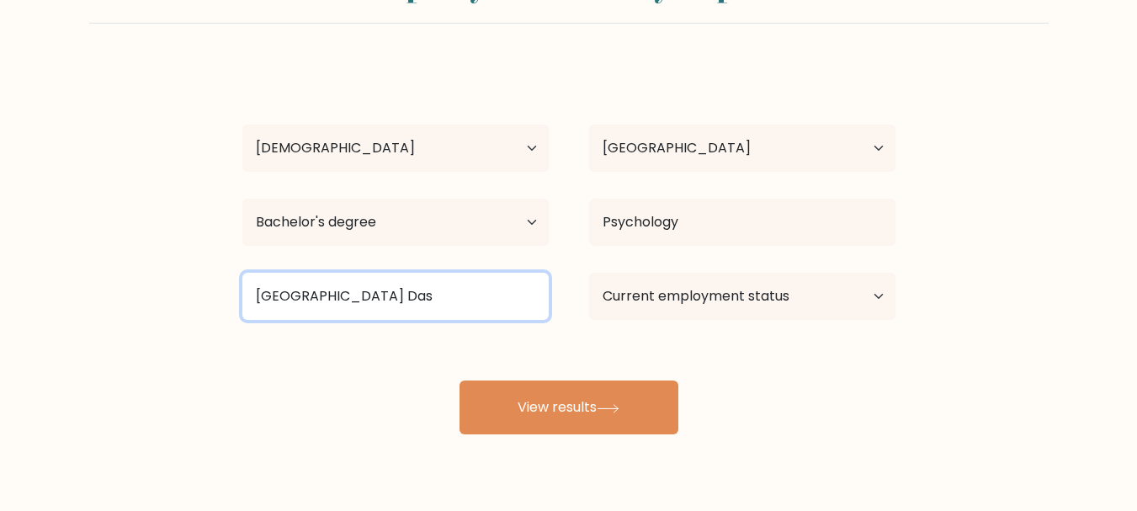
click at [434, 296] on input "De La Salle University Das" at bounding box center [395, 296] width 306 height 47
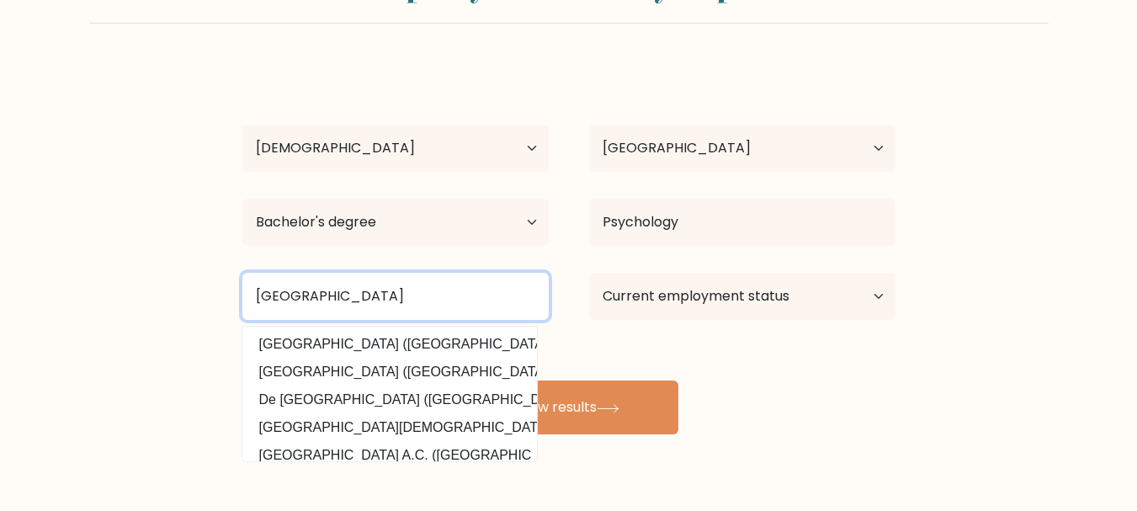
type input "De La Salle University"
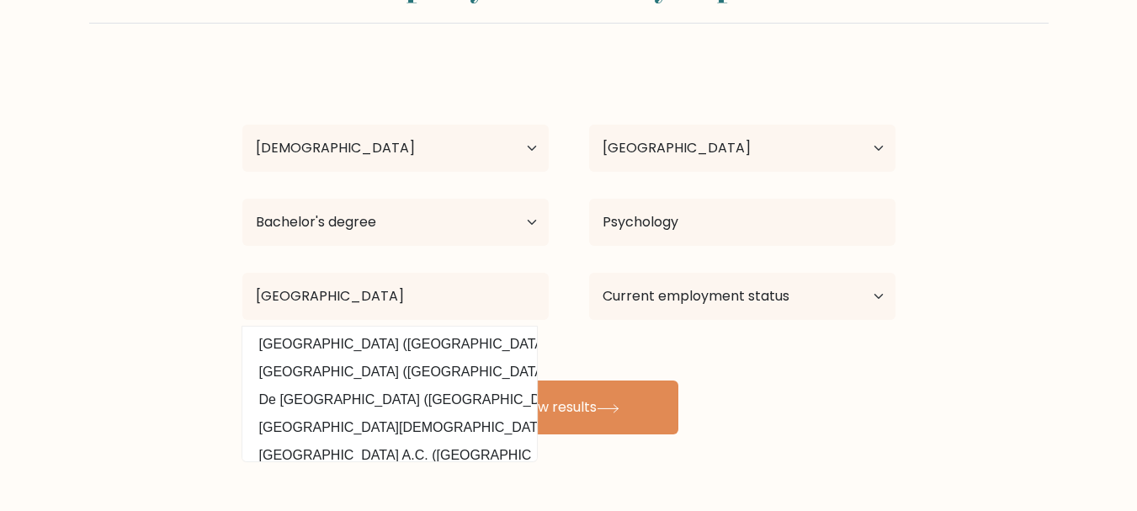
click at [1040, 300] on form "Compare your results to your peers Joycedale Mary De Leon Age Under 18 years ol…" at bounding box center [568, 195] width 1137 height 478
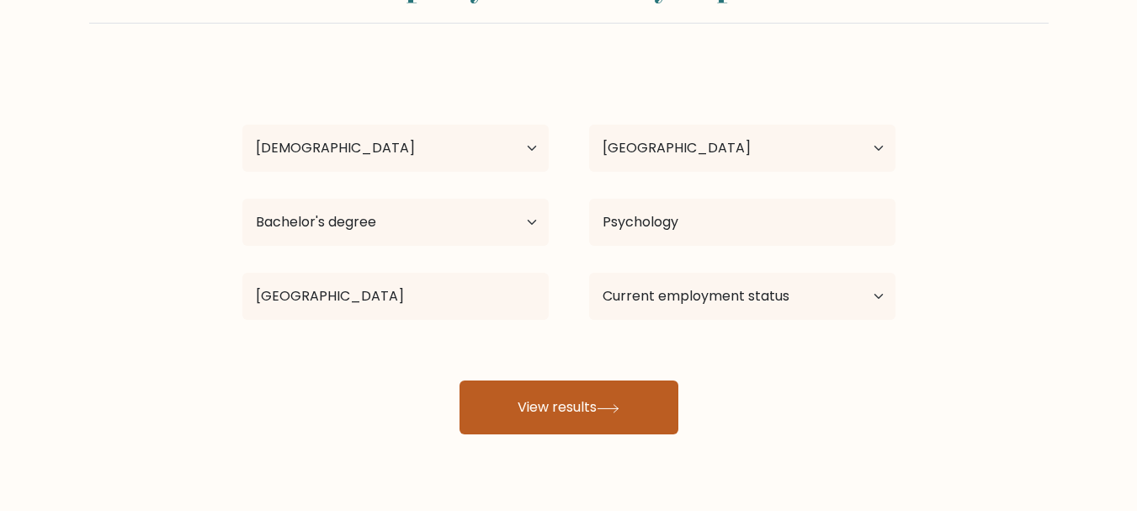
click at [613, 395] on button "View results" at bounding box center [569, 407] width 219 height 54
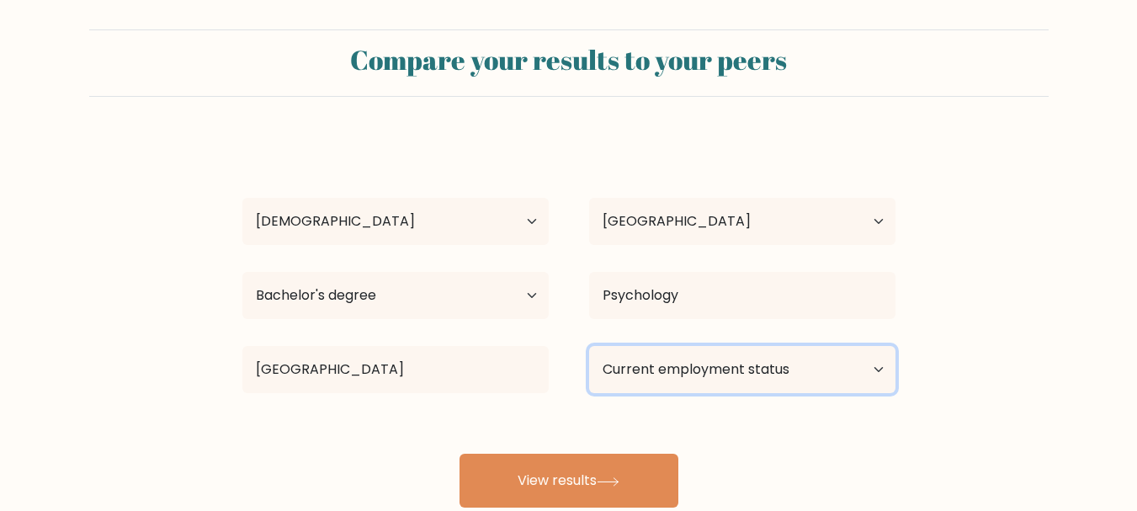
scroll to position [0, 0]
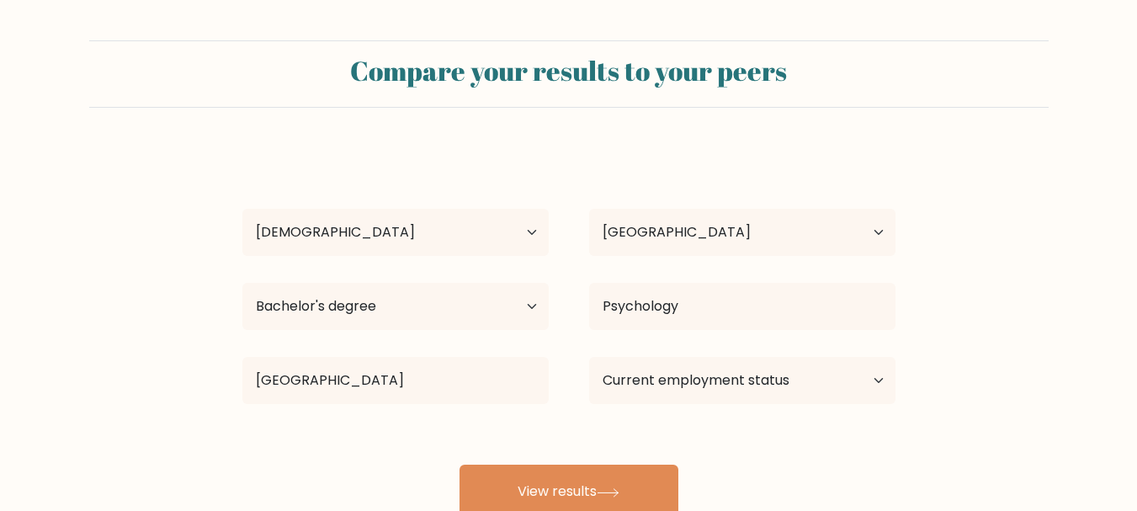
click at [742, 405] on div "Current employment status Employed Student Retired Other / prefer not to answer" at bounding box center [742, 380] width 347 height 61
click at [741, 387] on select "Current employment status Employed Student Retired Other / prefer not to answer" at bounding box center [742, 380] width 306 height 47
select select "other"
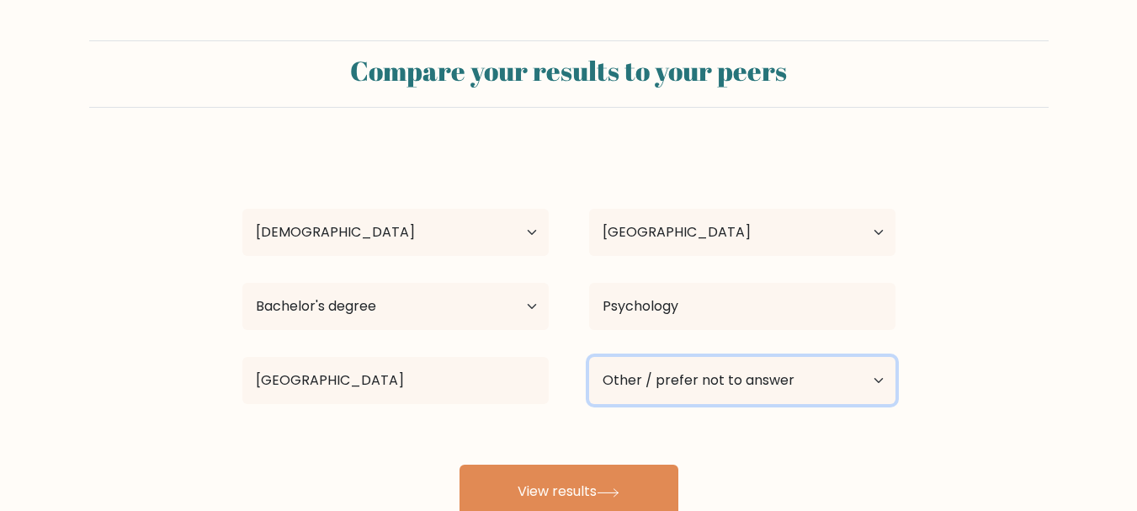
click at [589, 357] on select "Current employment status Employed Student Retired Other / prefer not to answer" at bounding box center [742, 380] width 306 height 47
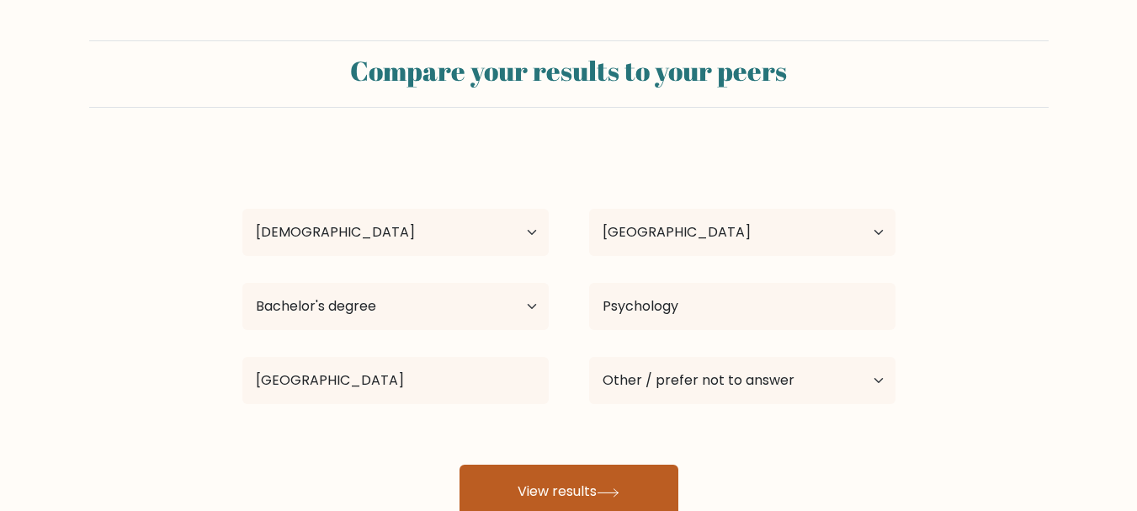
click at [620, 467] on button "View results" at bounding box center [569, 492] width 219 height 54
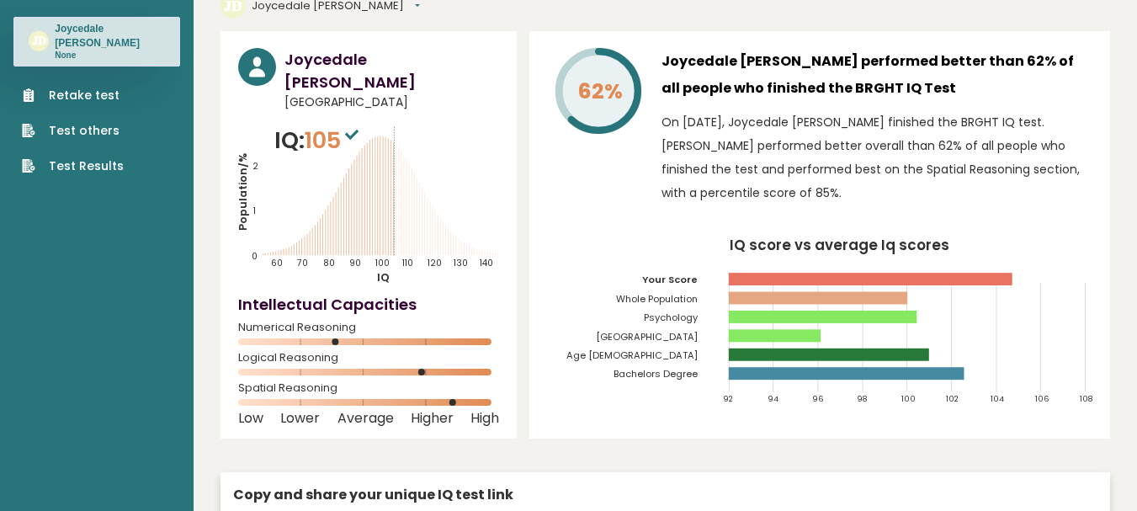
scroll to position [84, 0]
